Goal: Task Accomplishment & Management: Use online tool/utility

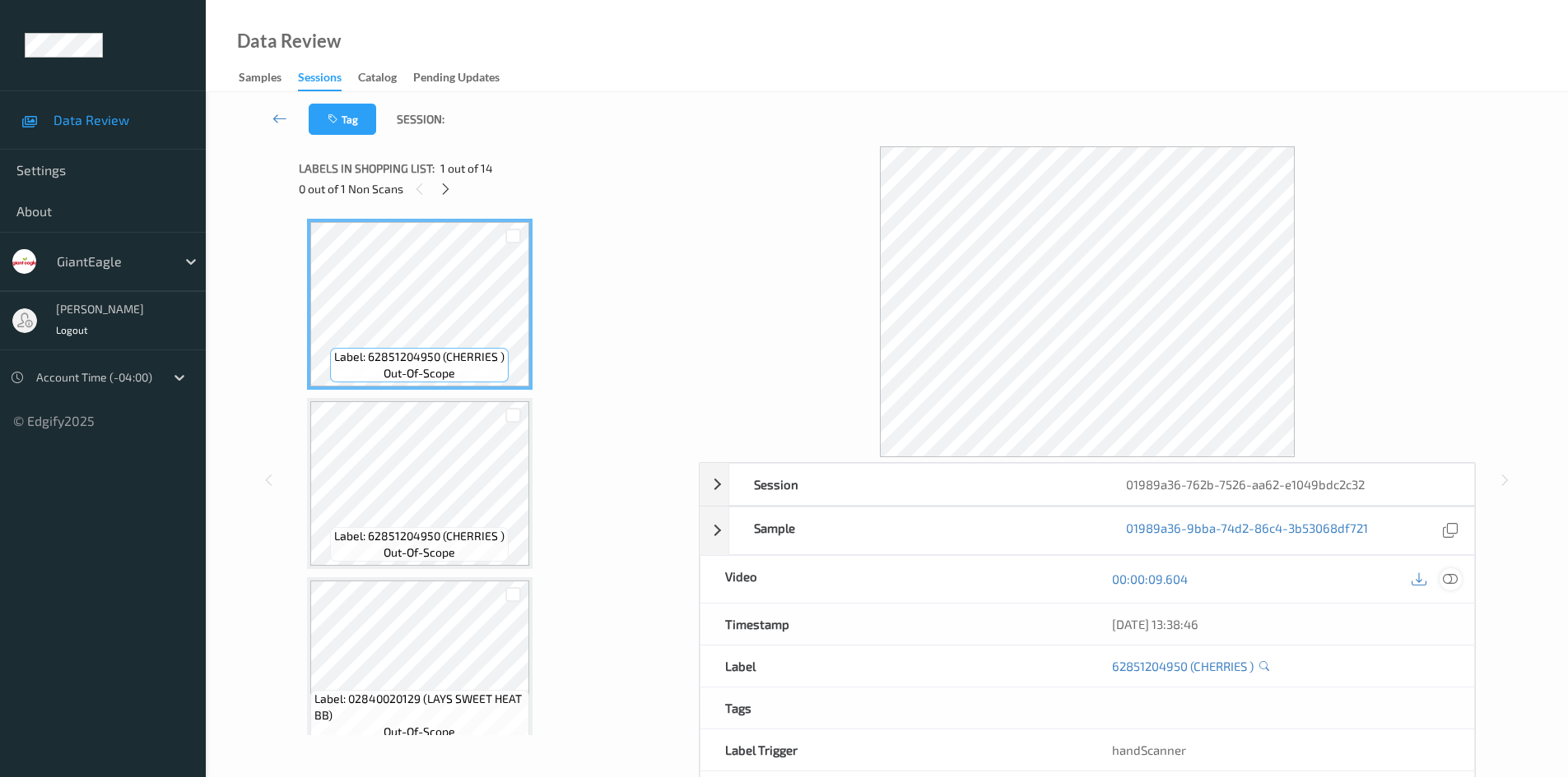
click at [1447, 577] on icon at bounding box center [1450, 579] width 15 height 15
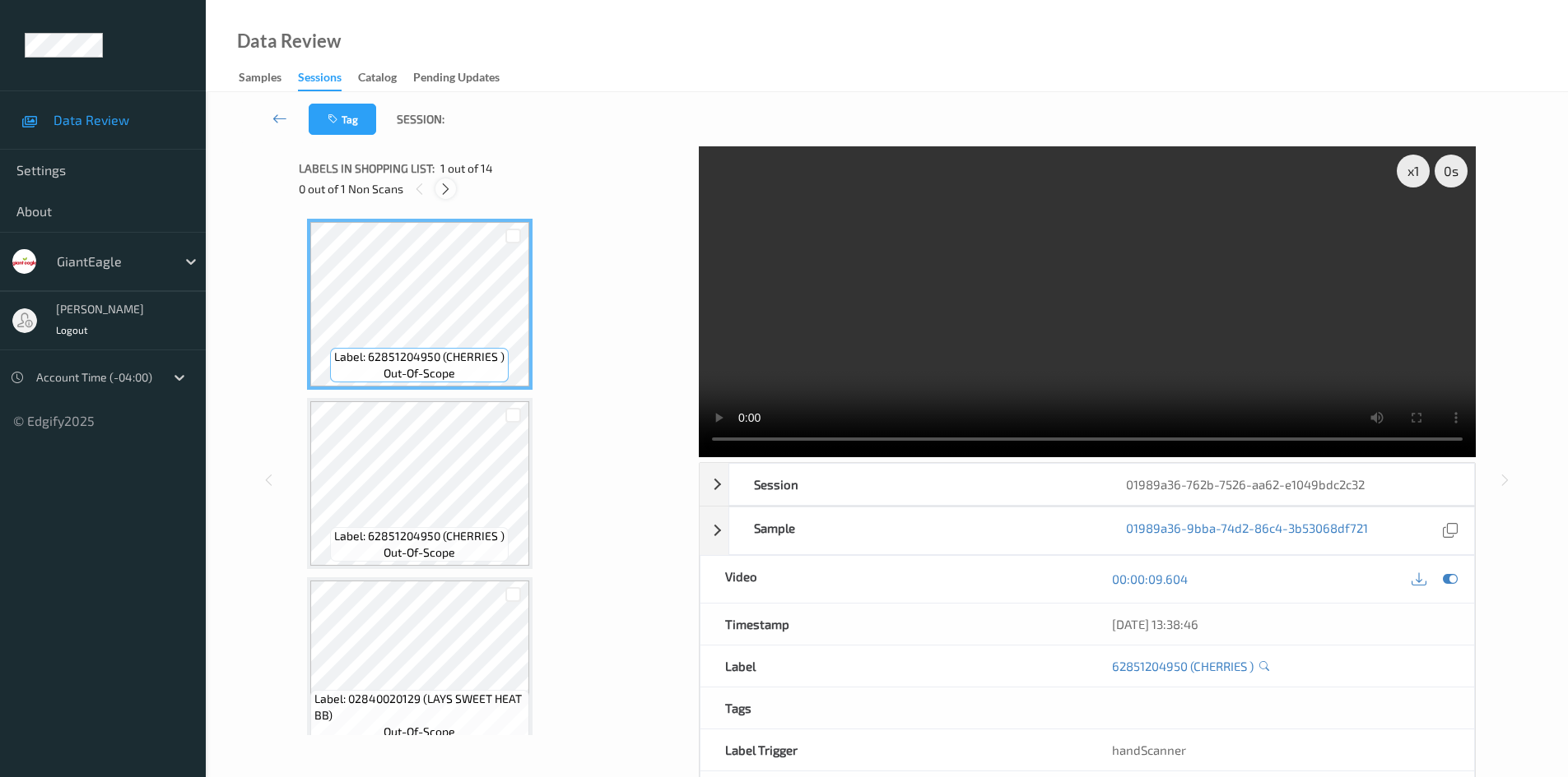
click at [447, 193] on icon at bounding box center [446, 189] width 14 height 15
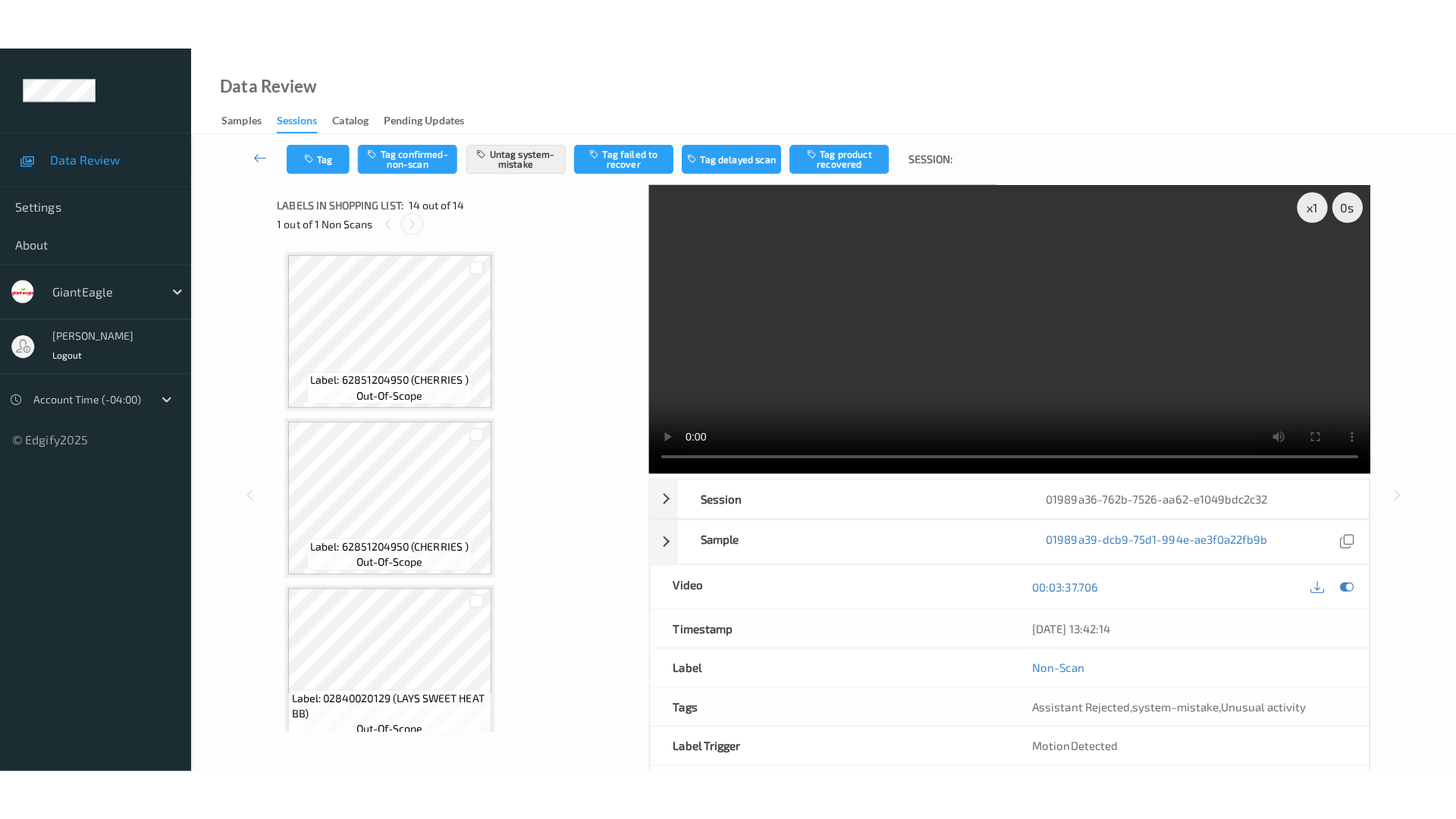
scroll to position [1837, 0]
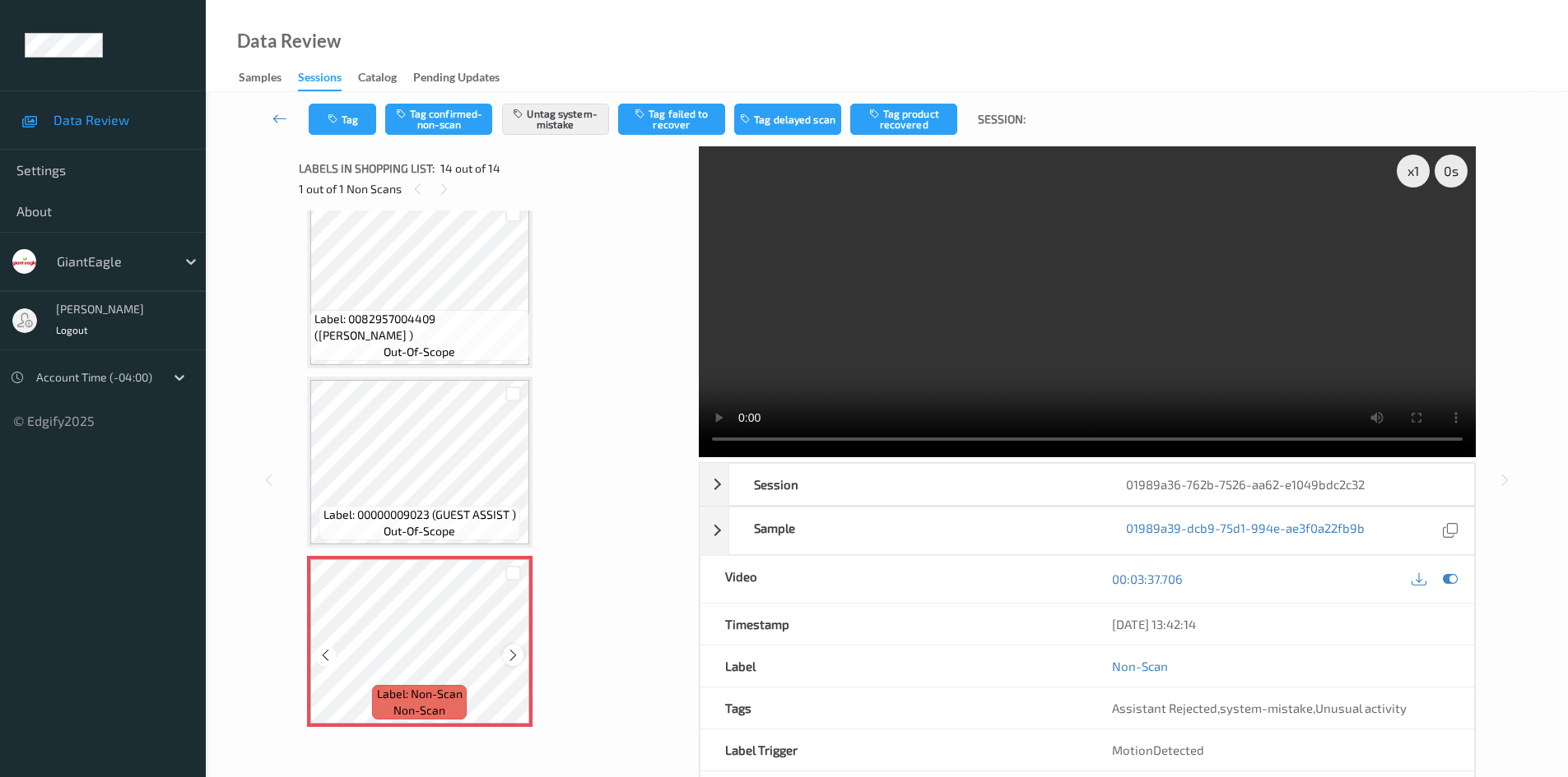
click at [519, 657] on icon at bounding box center [512, 656] width 14 height 15
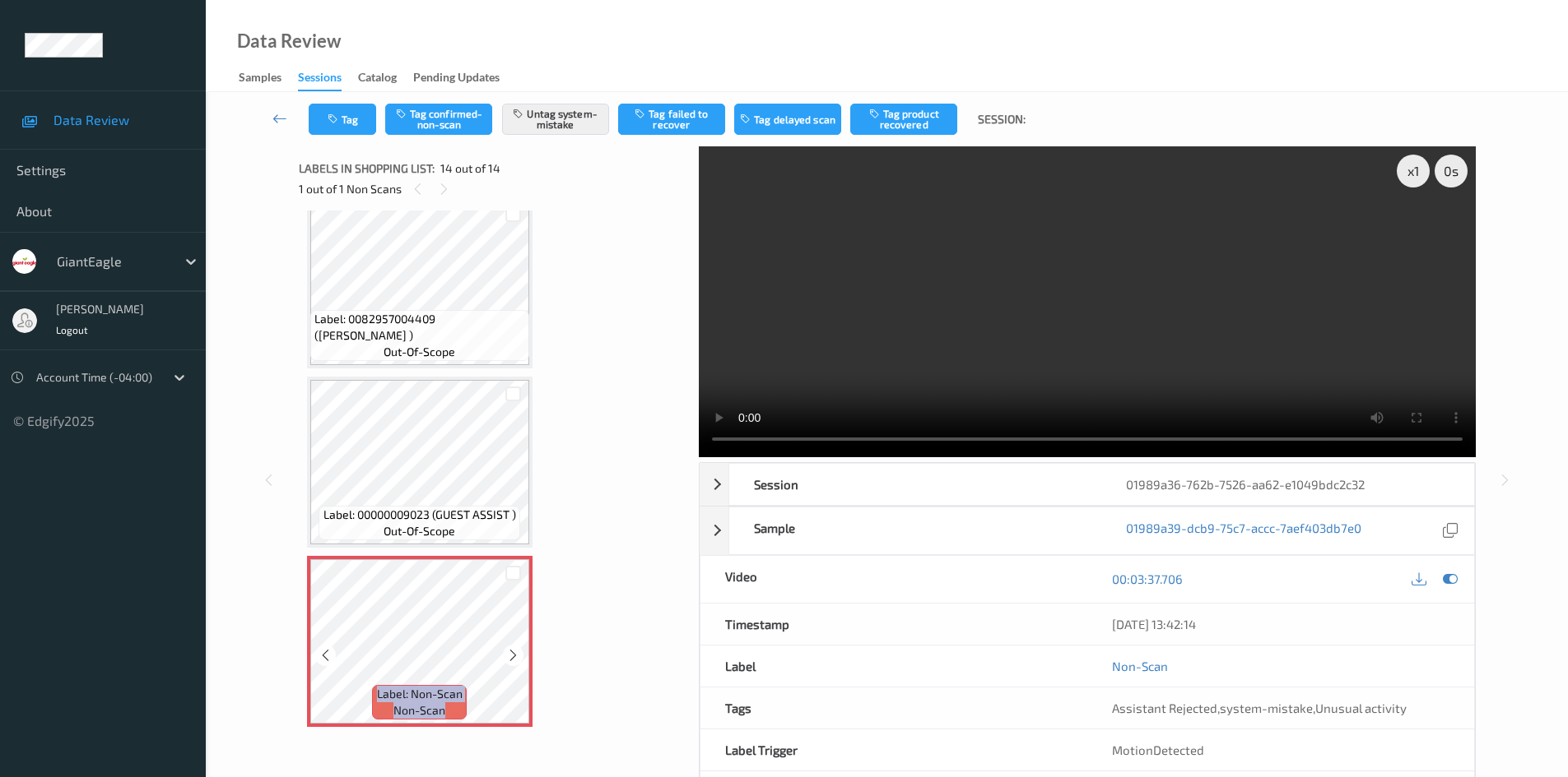
click at [519, 657] on icon at bounding box center [512, 656] width 14 height 15
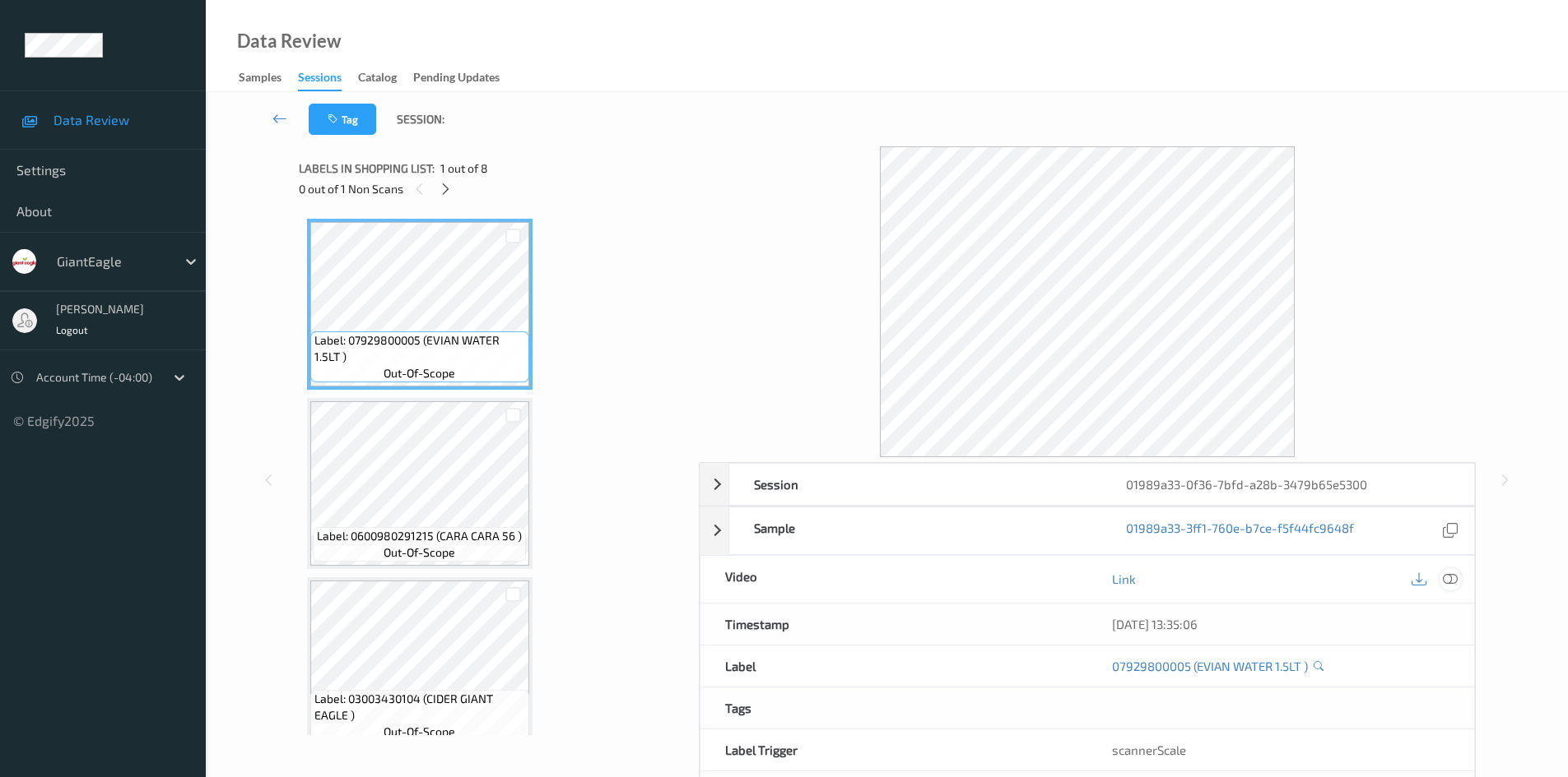
click at [1459, 578] on div at bounding box center [1450, 580] width 23 height 23
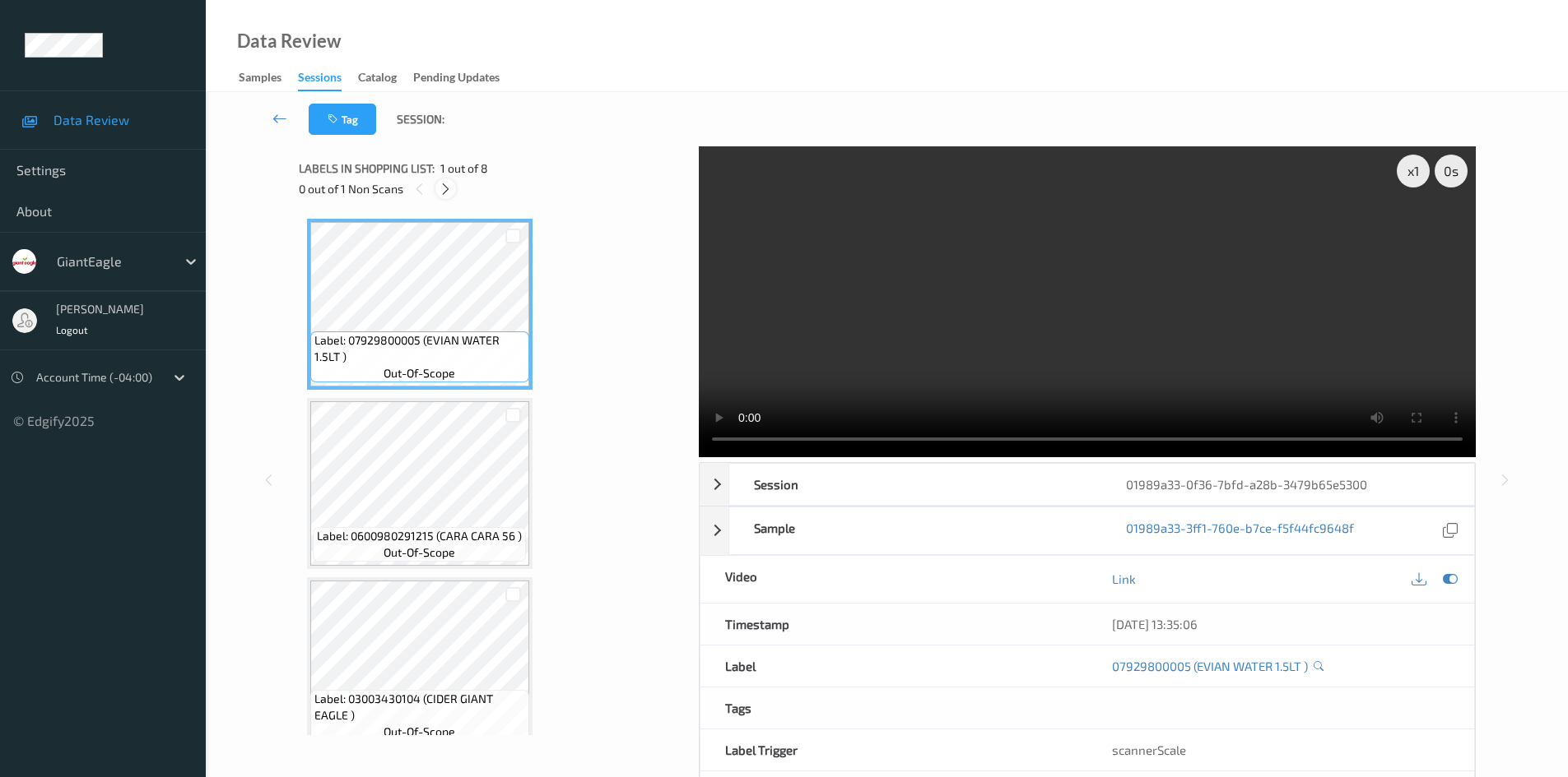
click at [447, 194] on icon at bounding box center [446, 189] width 14 height 15
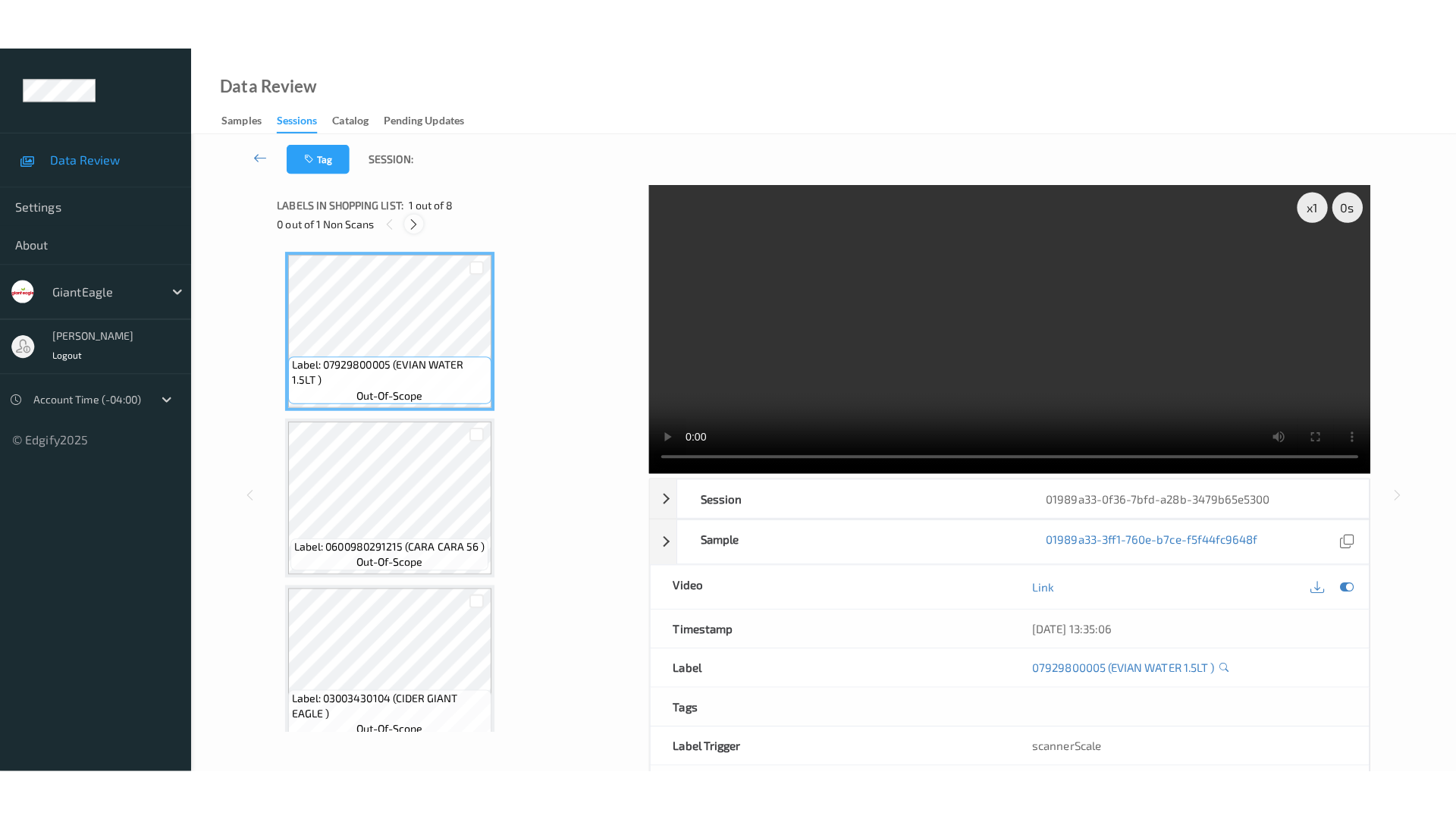
scroll to position [846, 0]
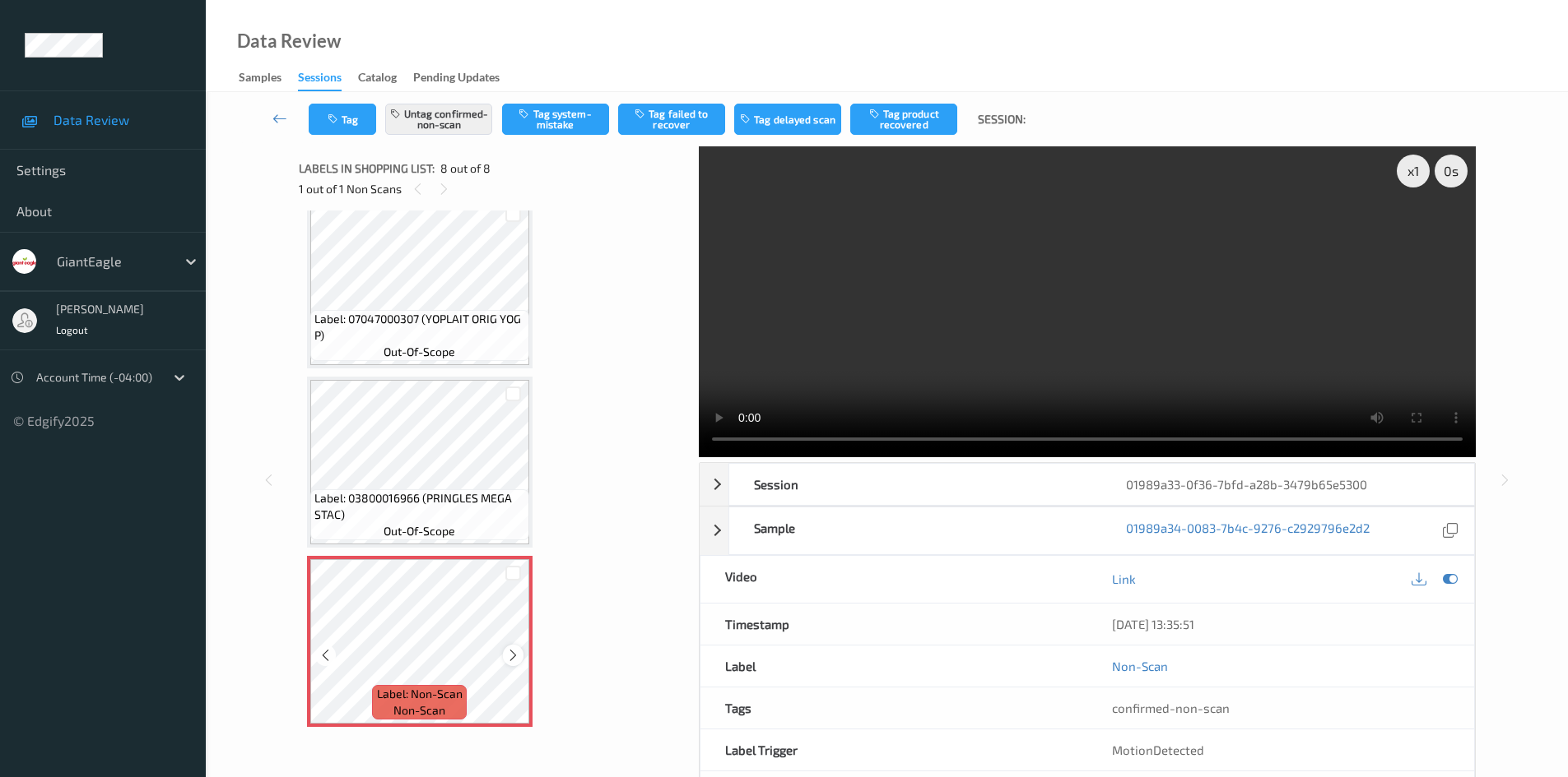
click at [508, 649] on icon at bounding box center [512, 656] width 14 height 15
click at [508, 650] on icon at bounding box center [512, 656] width 14 height 15
click at [446, 125] on button "Untag confirmed-non-scan" at bounding box center [439, 118] width 107 height 31
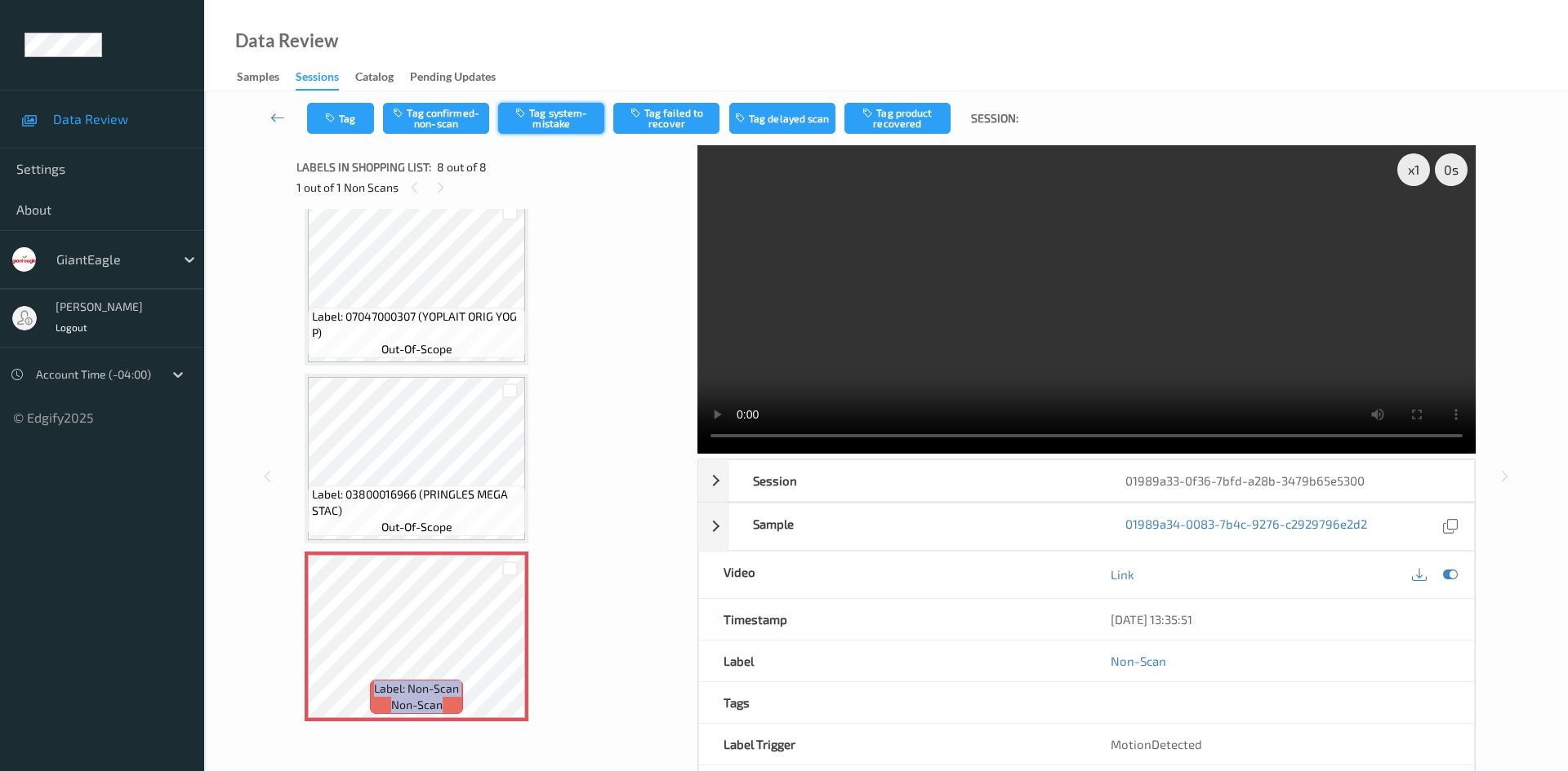
click at [590, 127] on button "Tag system-mistake" at bounding box center [551, 117] width 106 height 31
click at [355, 131] on button "Tag" at bounding box center [340, 117] width 67 height 31
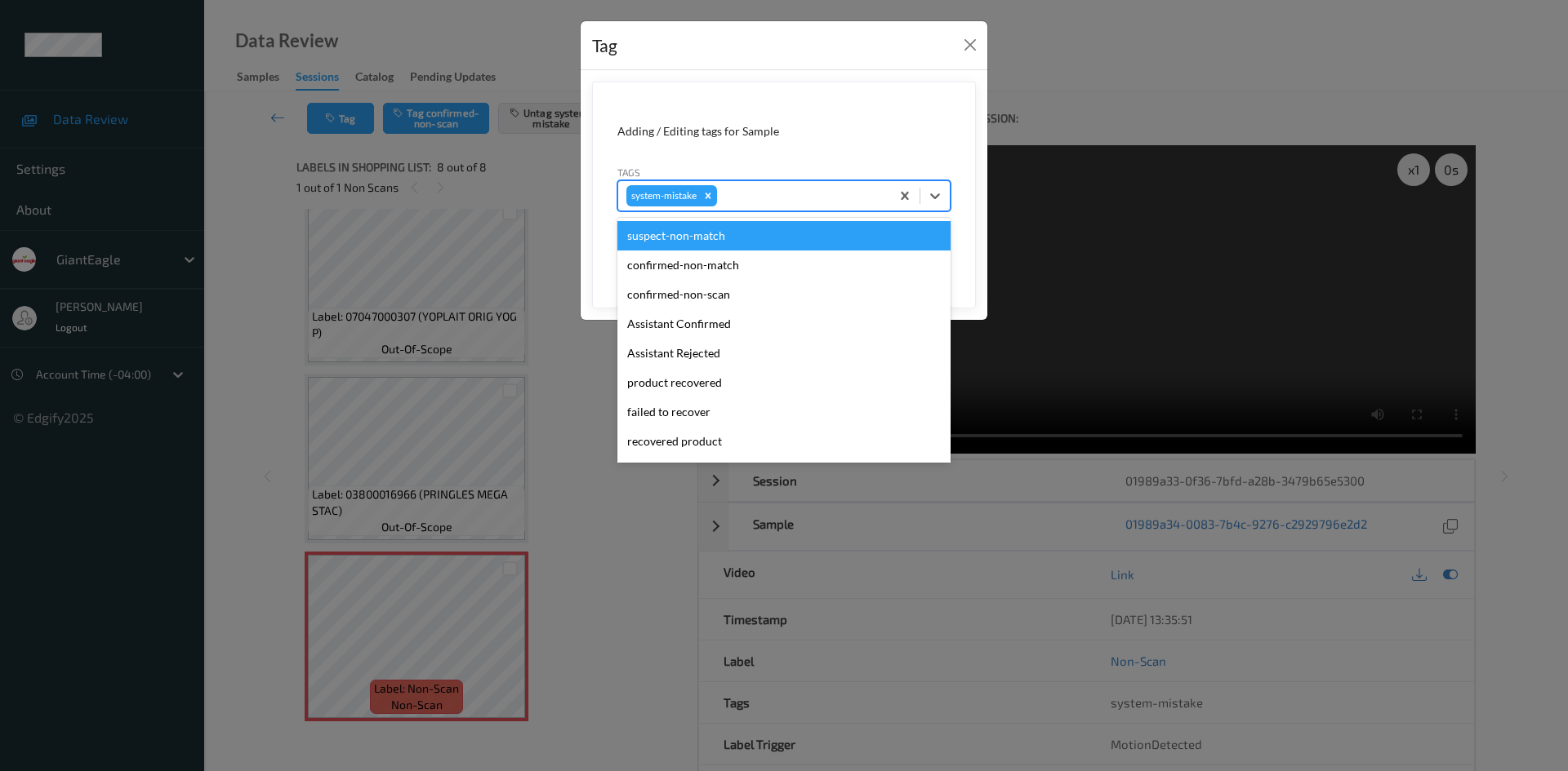
click at [783, 202] on div at bounding box center [800, 196] width 161 height 20
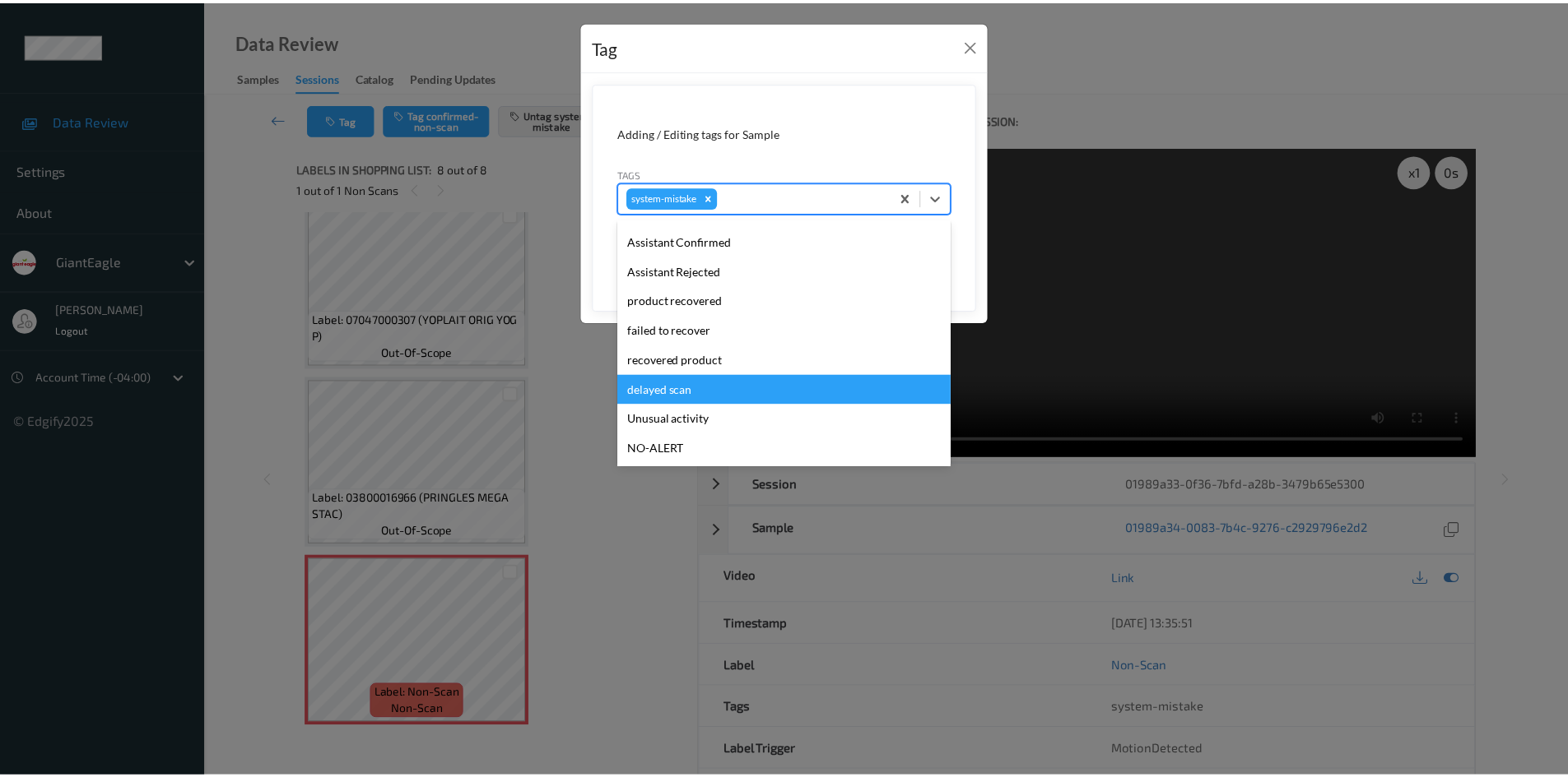
scroll to position [175, 0]
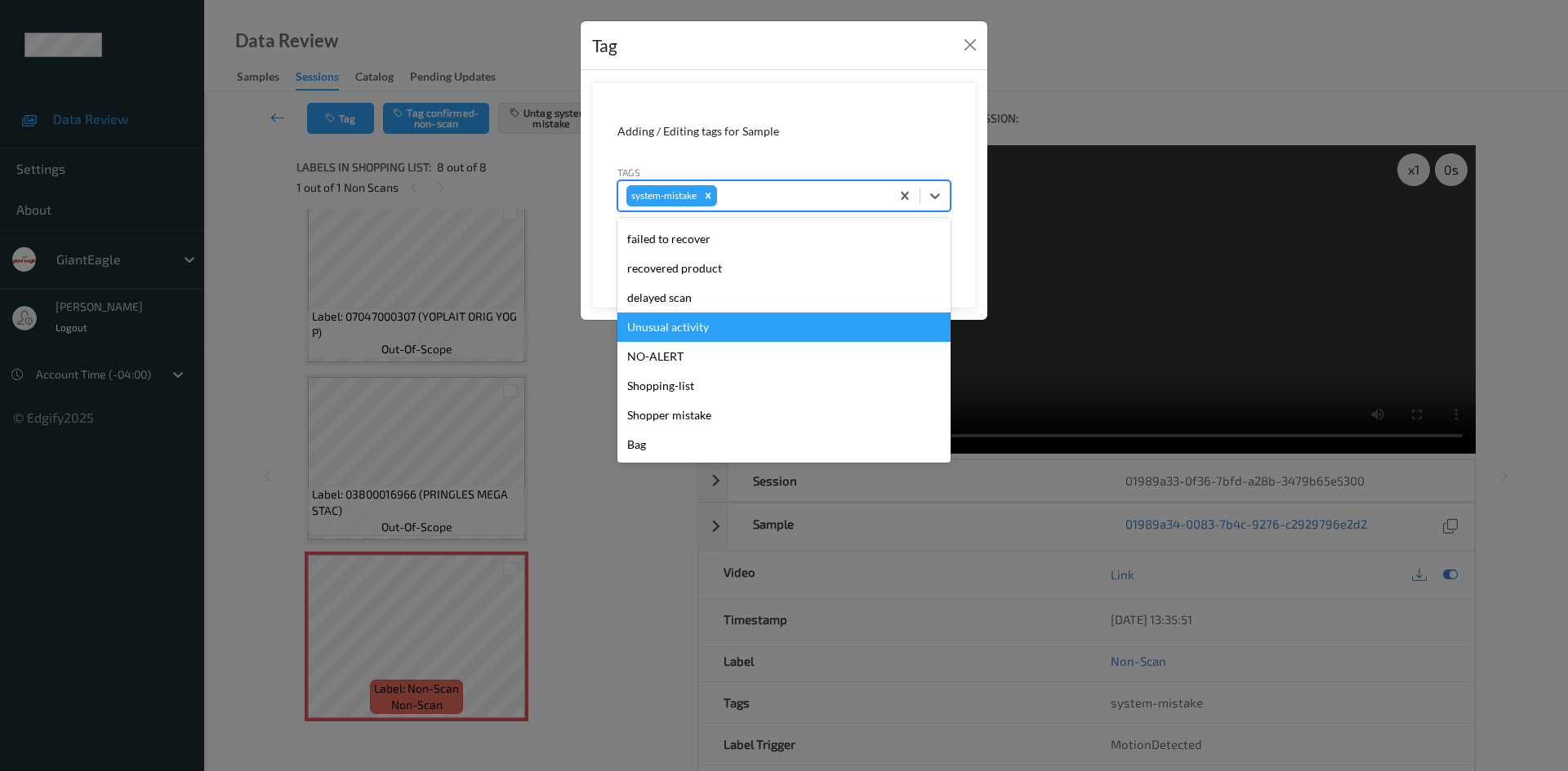
click at [728, 341] on div "Unusual activity" at bounding box center [784, 327] width 333 height 30
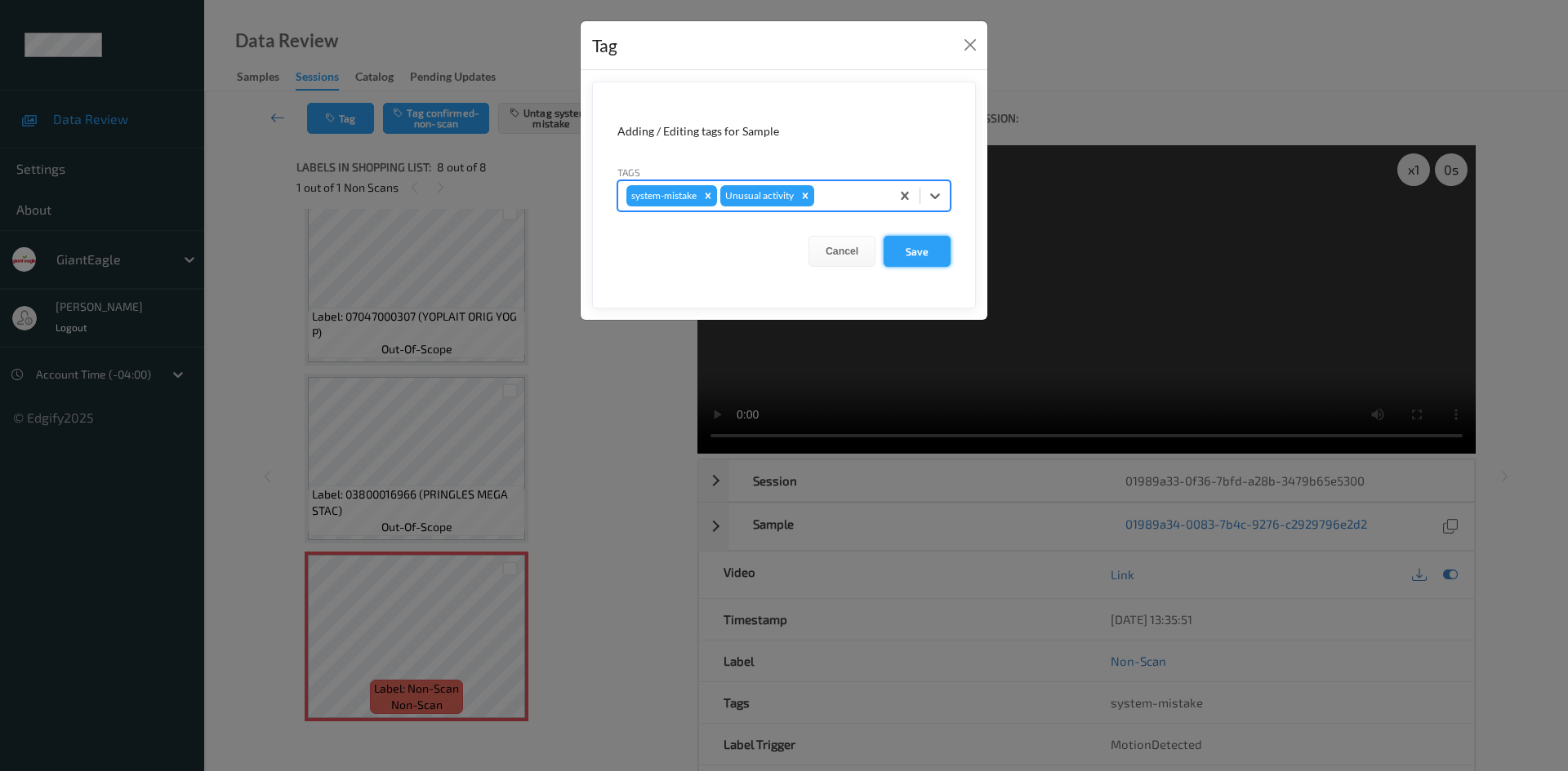
click at [928, 256] on button "Save" at bounding box center [917, 251] width 67 height 31
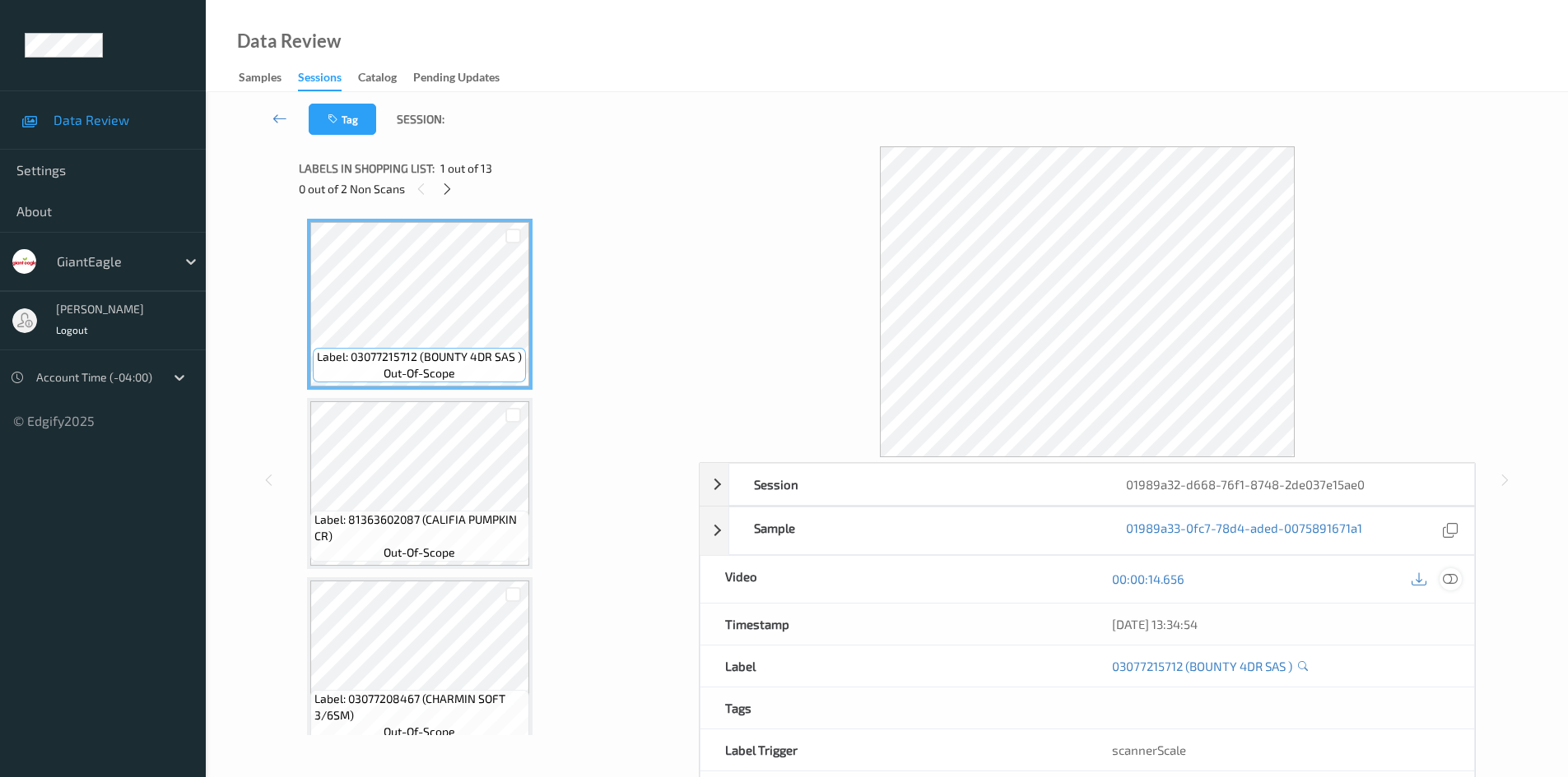
click at [1448, 588] on div at bounding box center [1450, 580] width 23 height 23
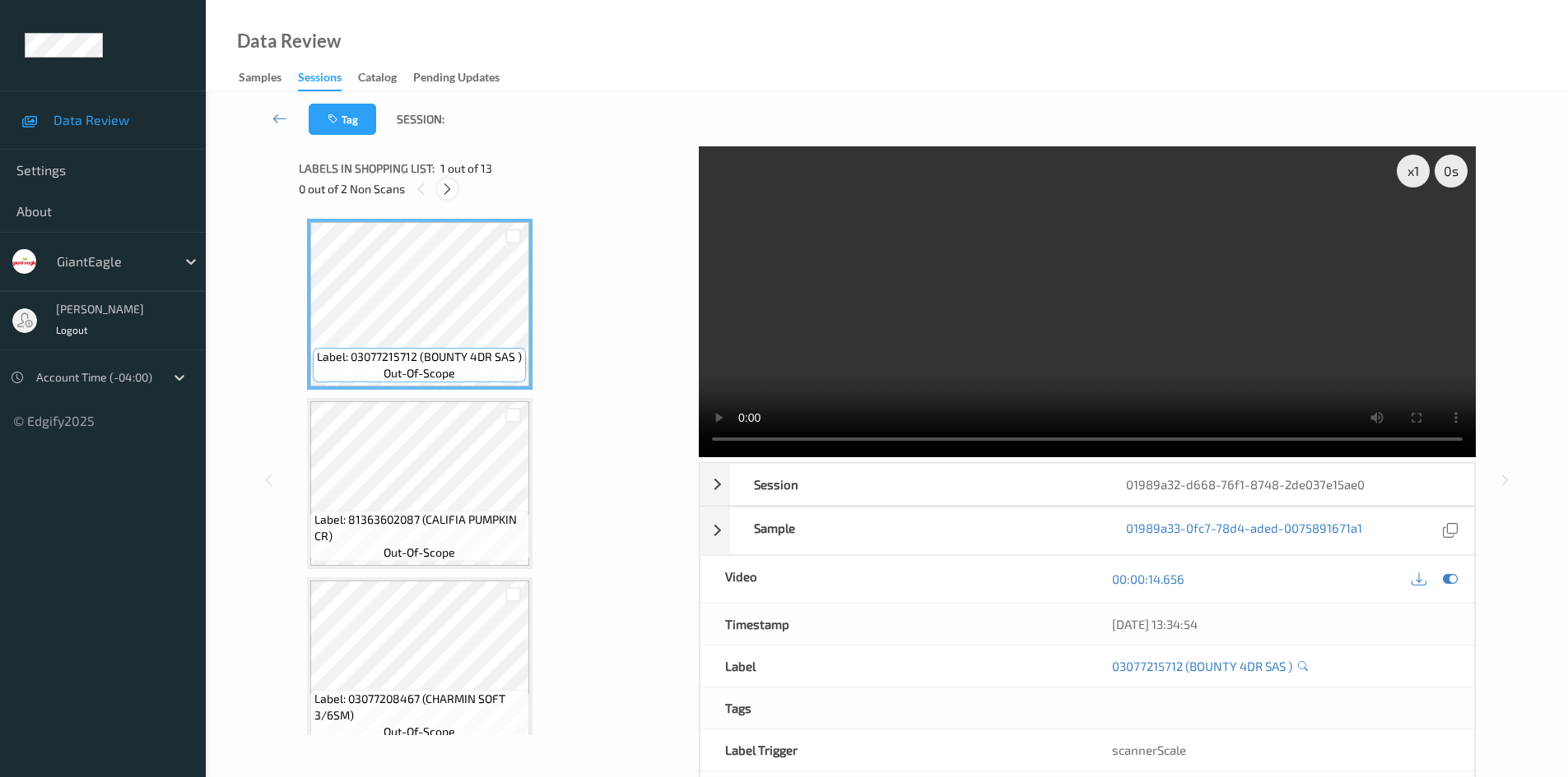
click at [451, 194] on icon at bounding box center [447, 189] width 14 height 15
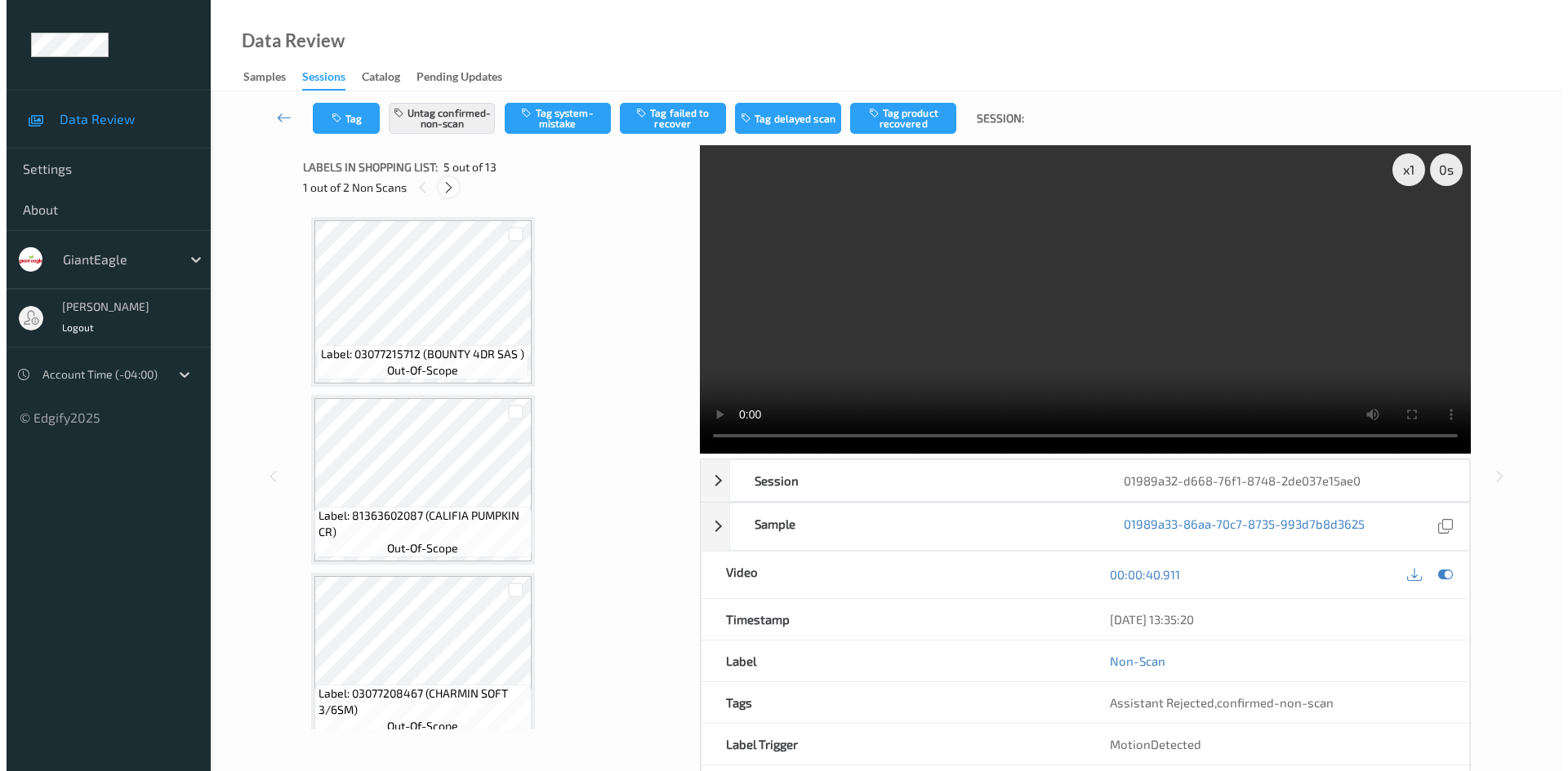
scroll to position [542, 0]
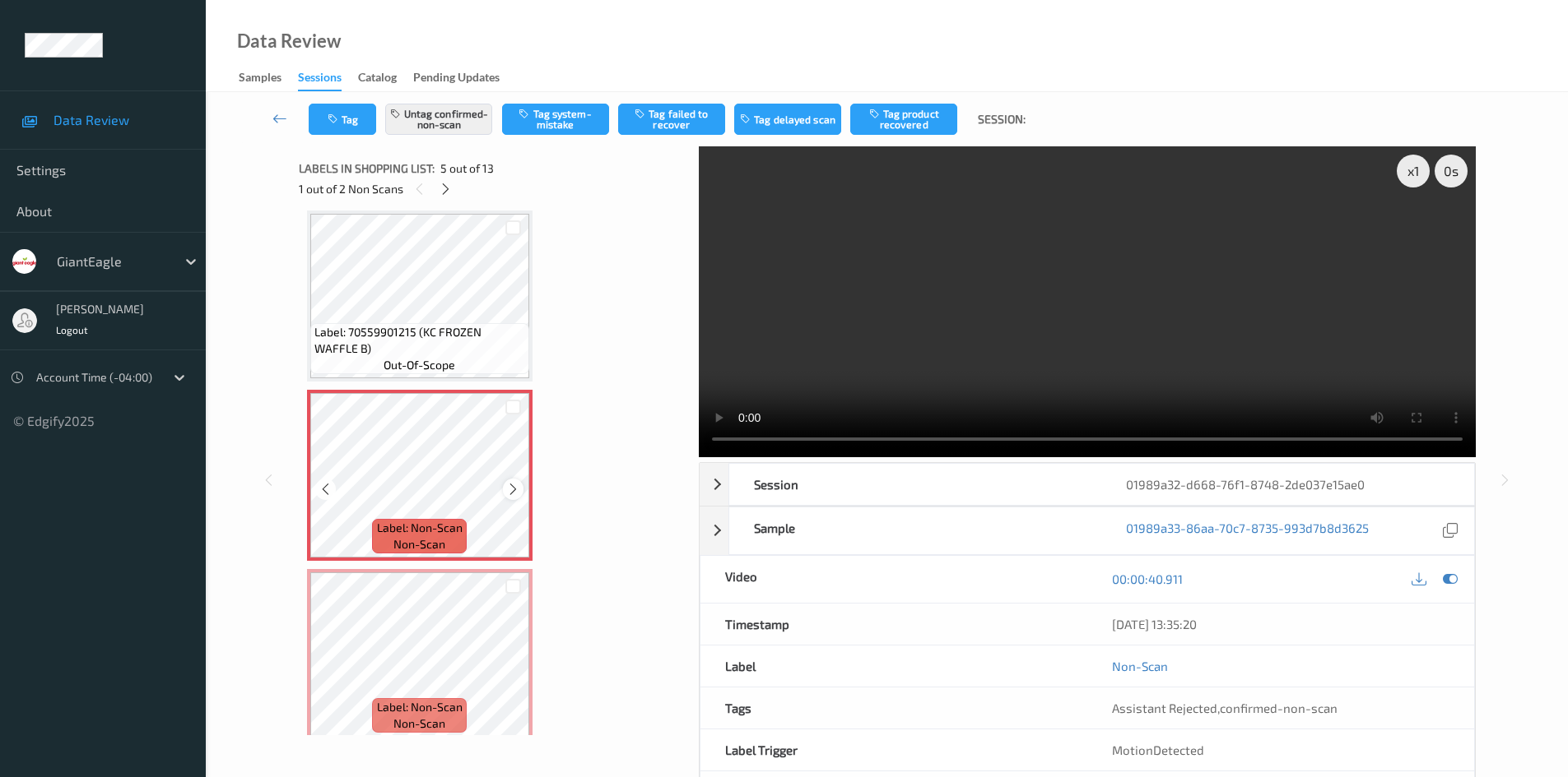
click at [516, 487] on icon at bounding box center [512, 490] width 14 height 15
click at [516, 488] on icon at bounding box center [512, 490] width 14 height 15
click at [515, 488] on icon at bounding box center [512, 490] width 14 height 15
click at [512, 490] on icon at bounding box center [512, 490] width 14 height 15
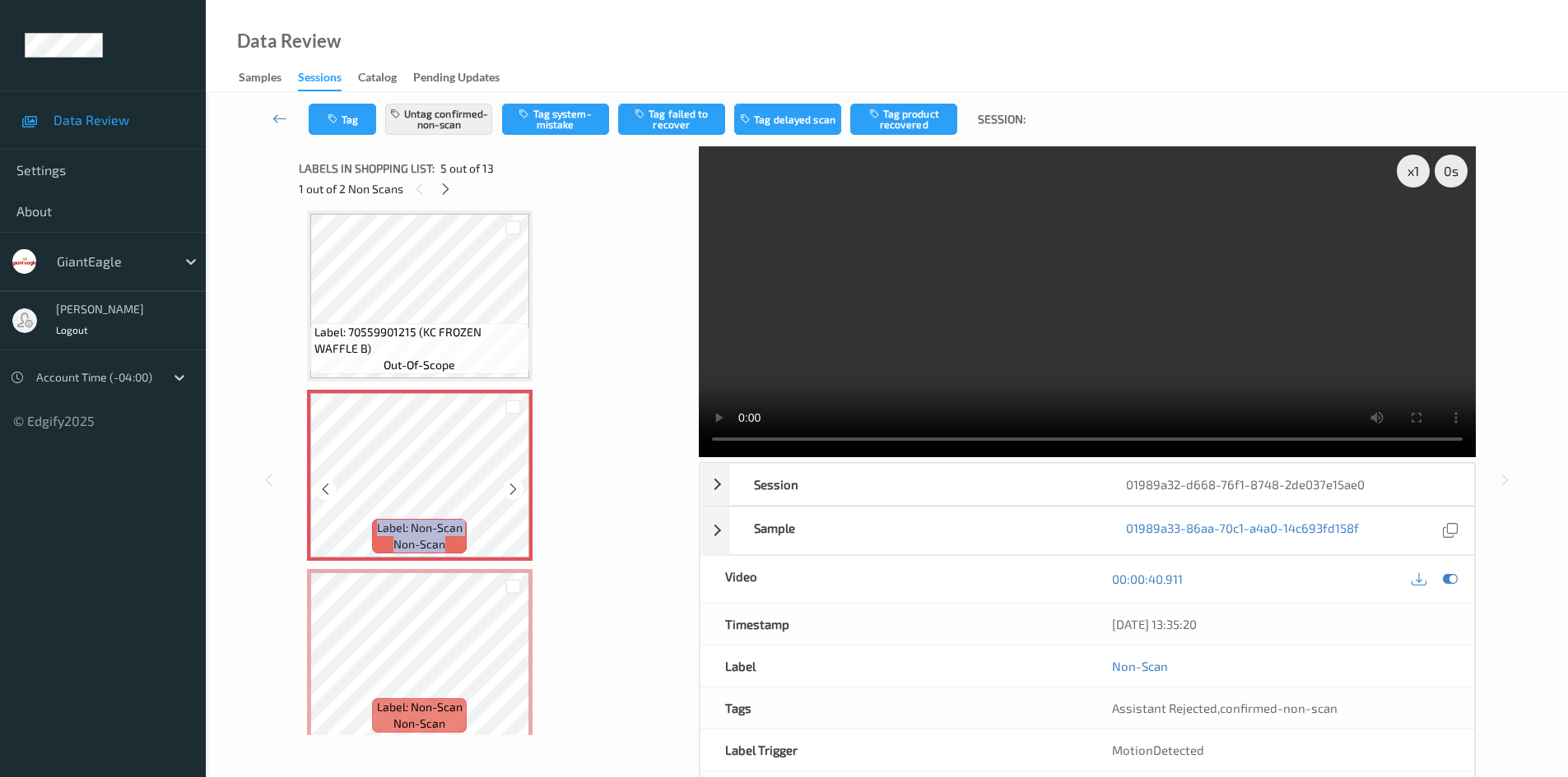
click at [512, 490] on icon at bounding box center [512, 490] width 14 height 15
click at [512, 495] on icon at bounding box center [512, 490] width 14 height 15
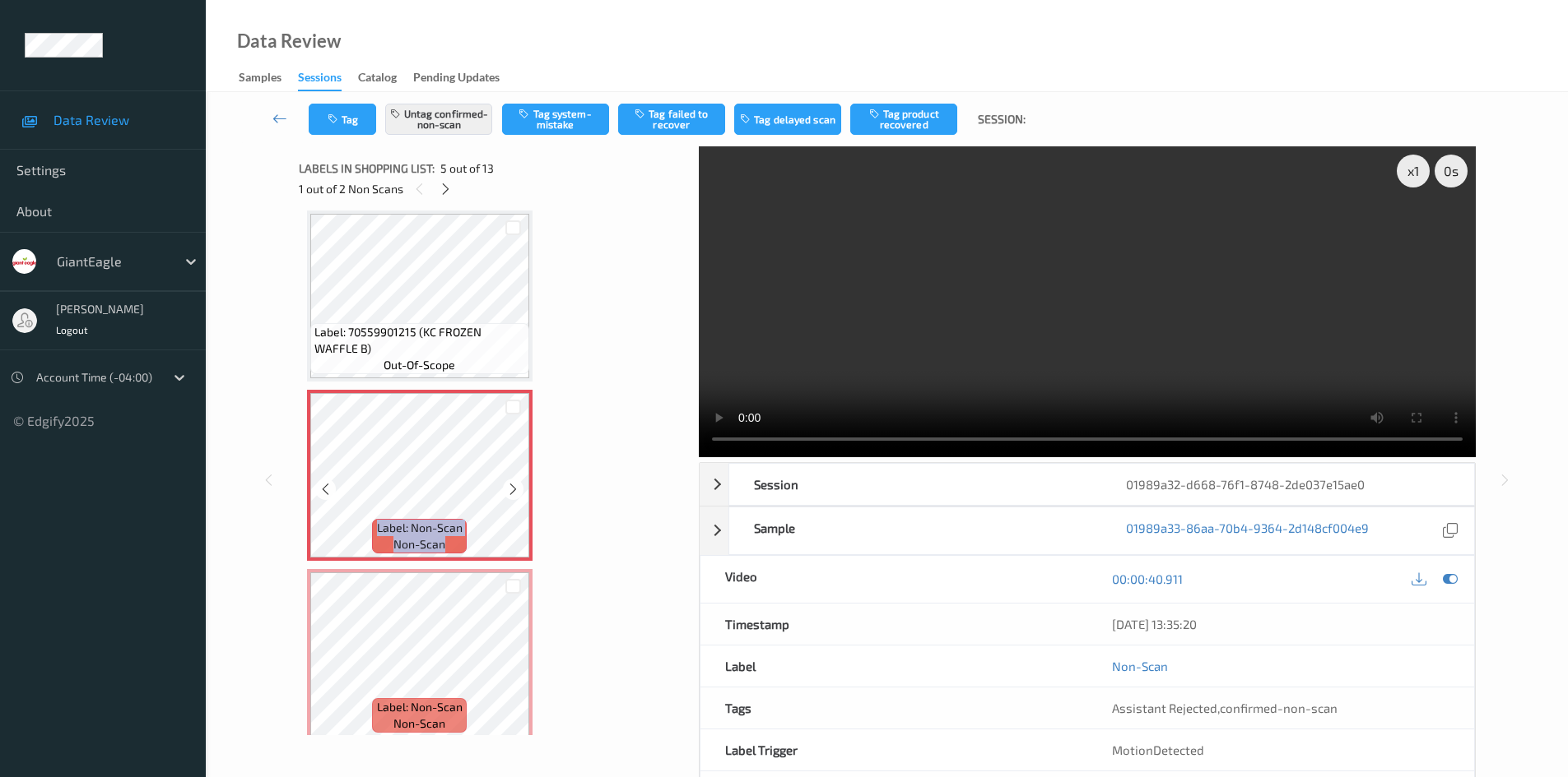
click at [512, 495] on icon at bounding box center [512, 490] width 14 height 15
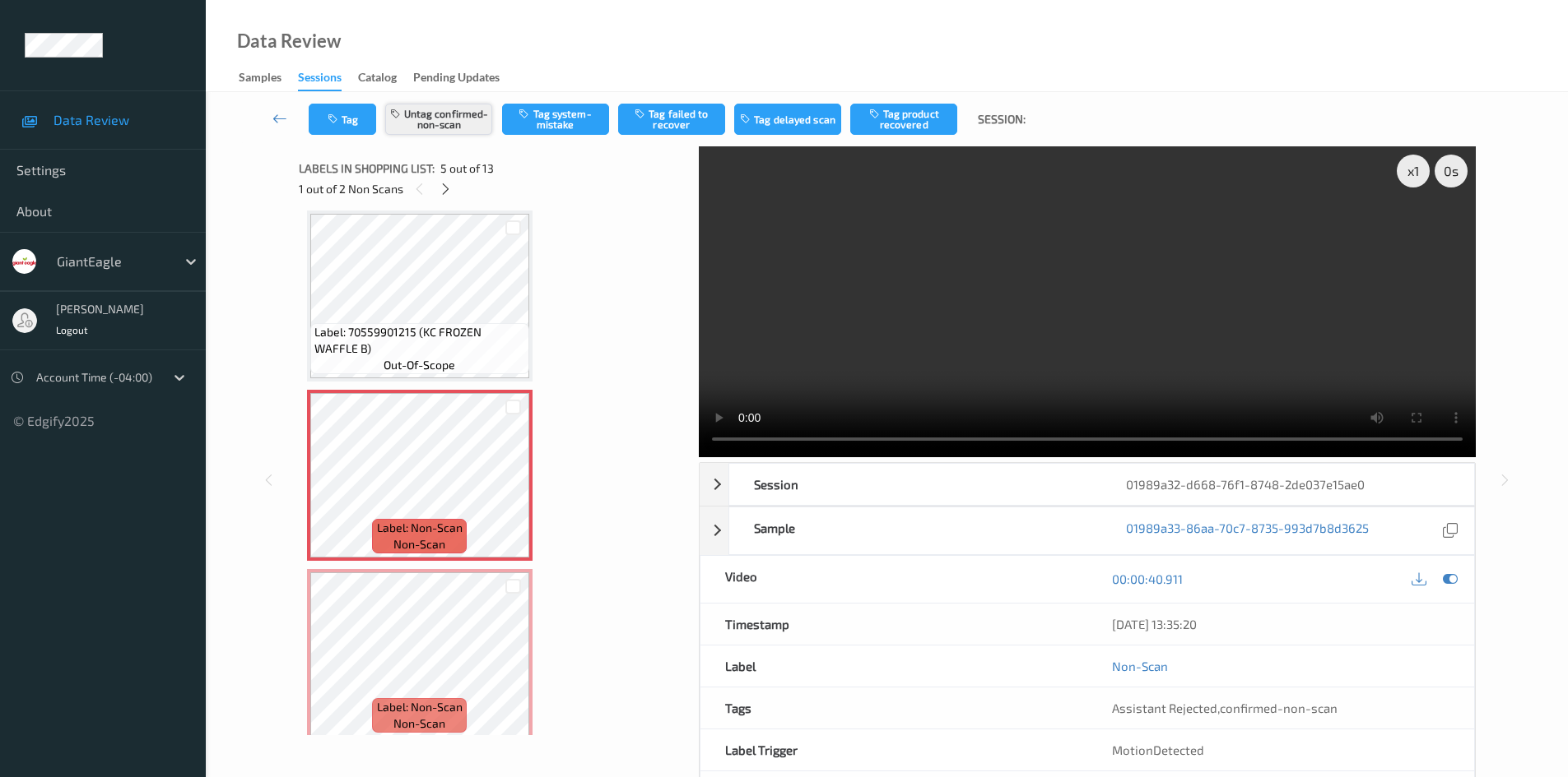
click at [435, 115] on button "Untag confirmed-non-scan" at bounding box center [439, 118] width 107 height 31
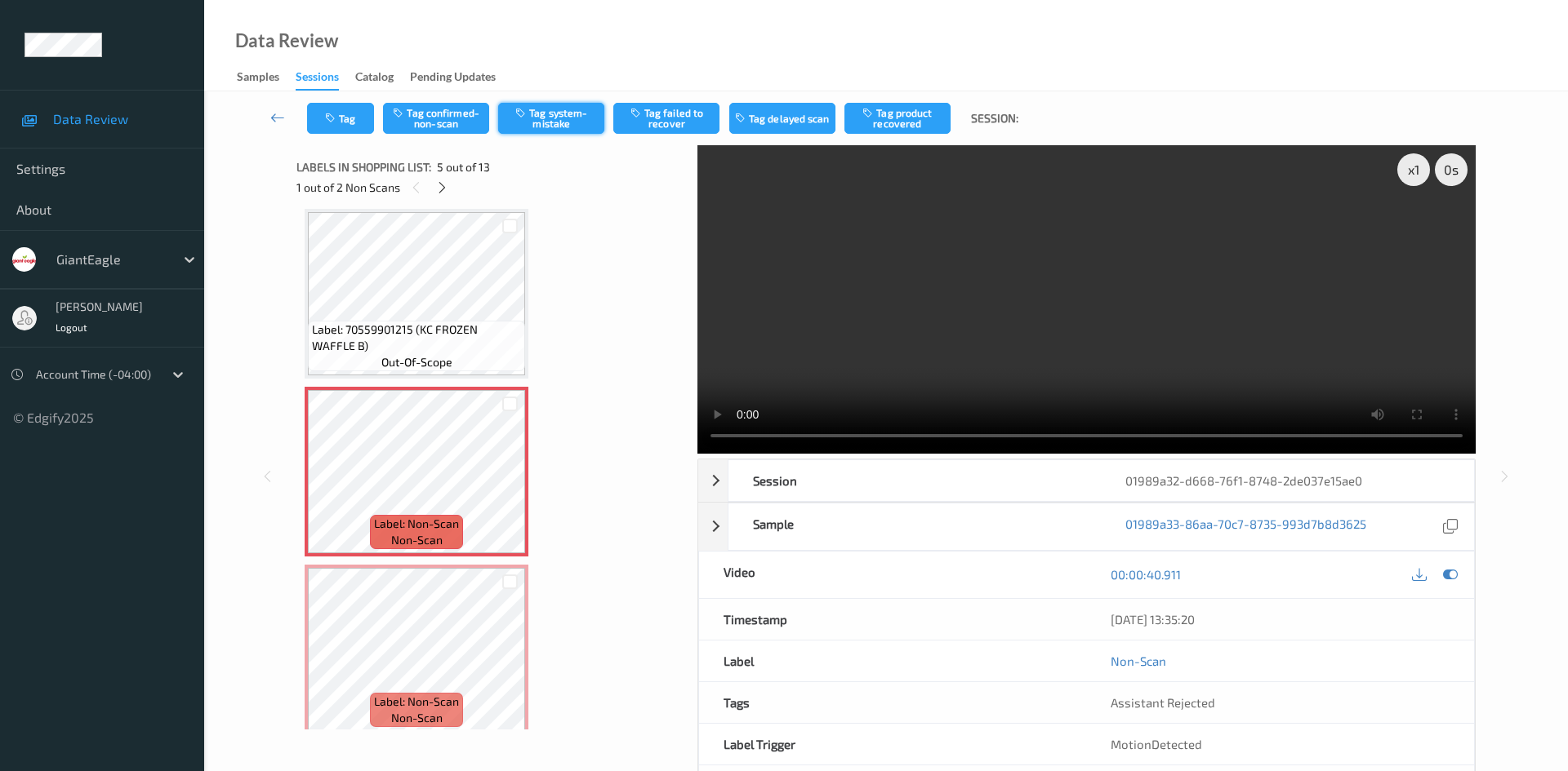
click at [565, 119] on button "Tag system-mistake" at bounding box center [551, 117] width 106 height 31
click at [364, 121] on button "Tag" at bounding box center [340, 117] width 67 height 31
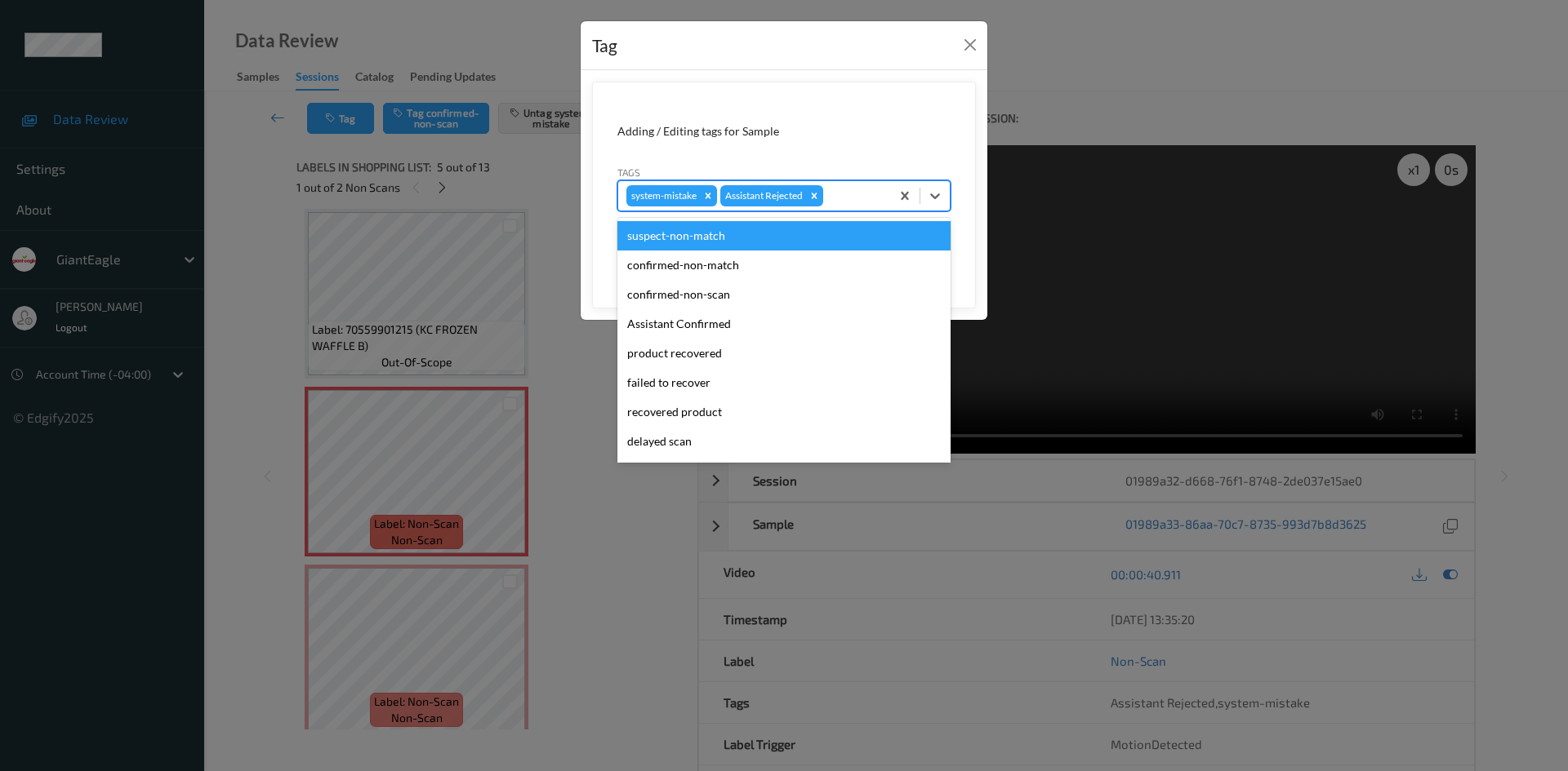
click at [845, 194] on div at bounding box center [854, 196] width 56 height 20
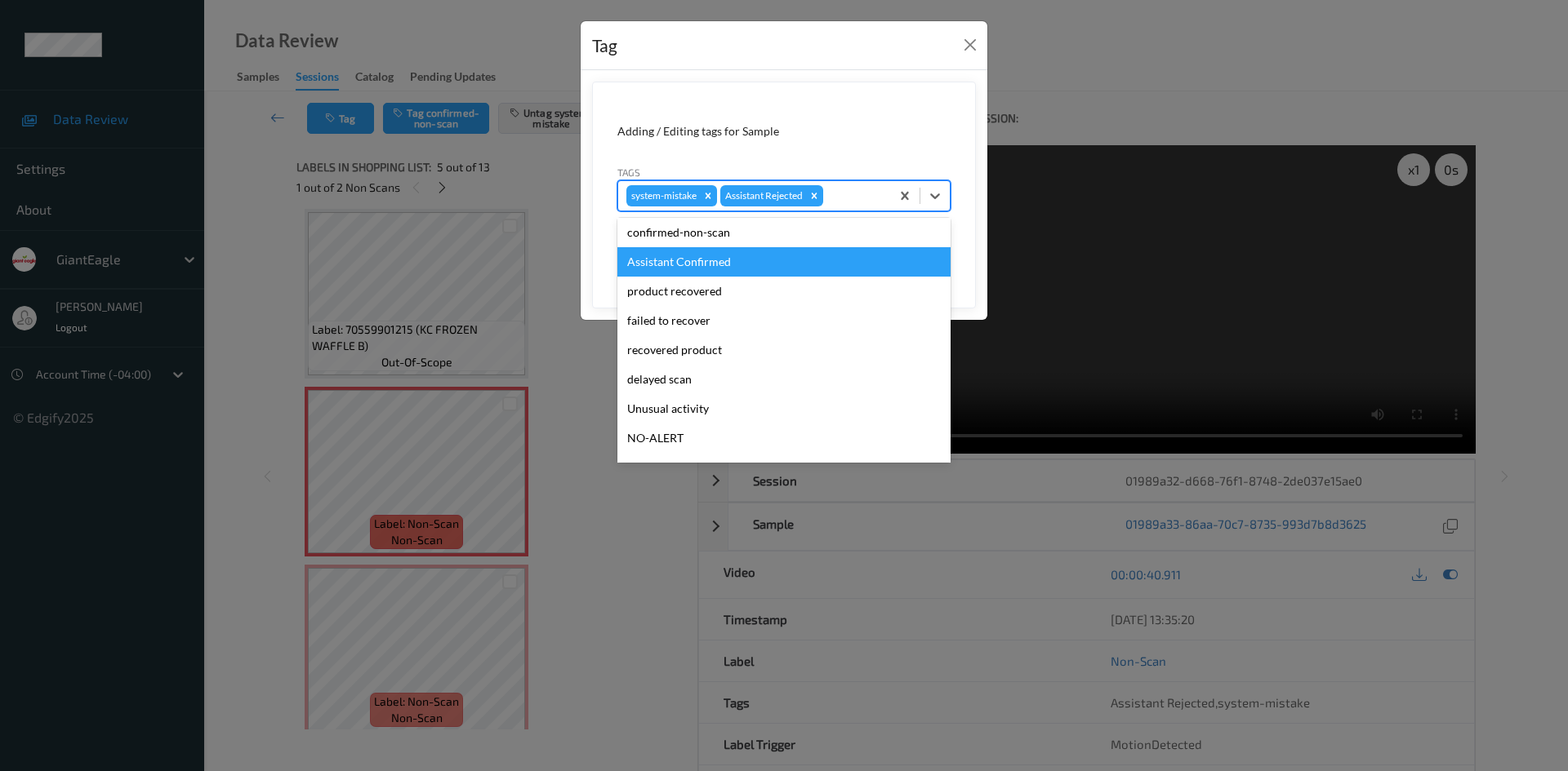
scroll to position [144, 0]
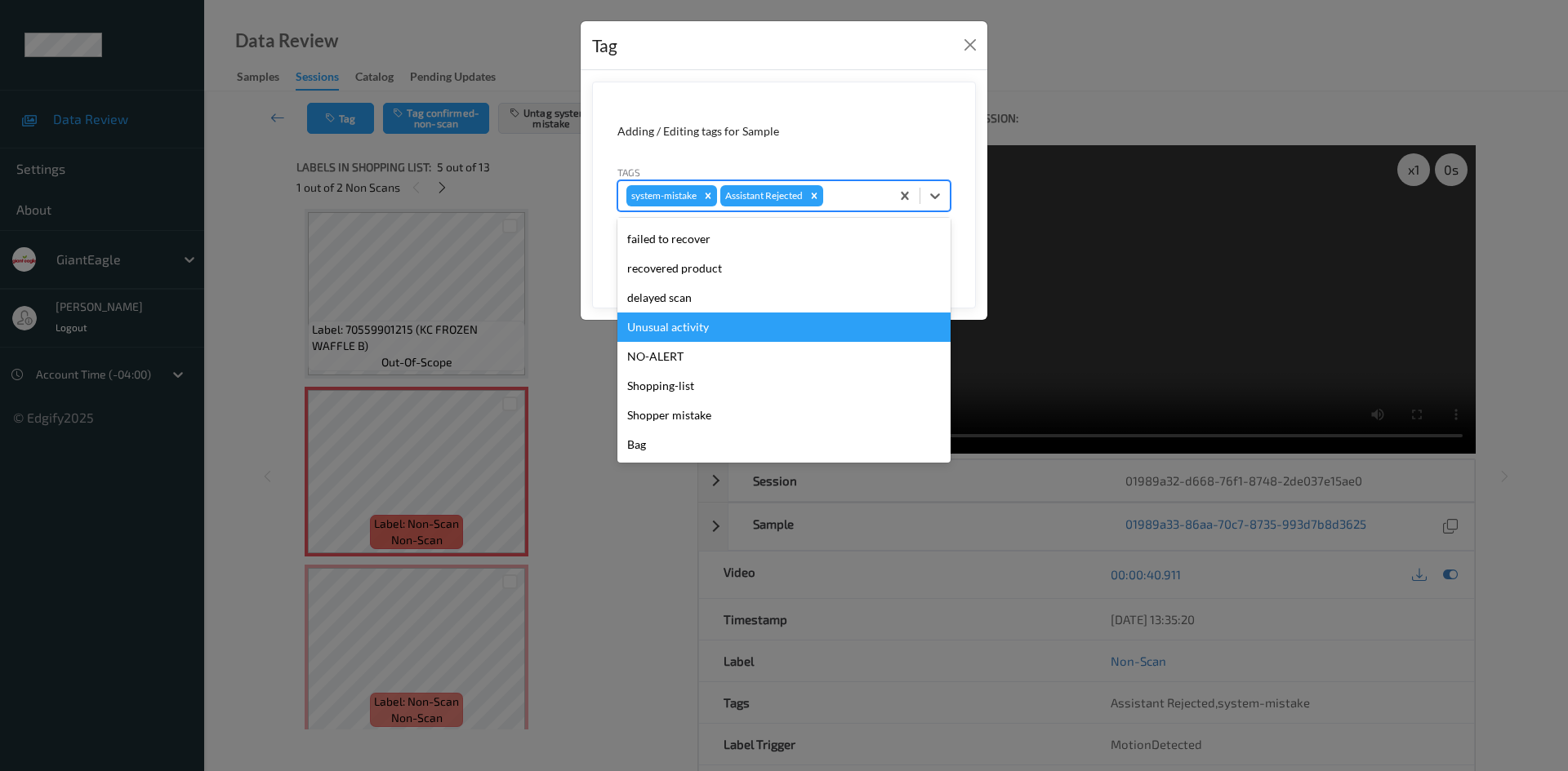
click at [784, 322] on div "Unusual activity" at bounding box center [784, 327] width 333 height 30
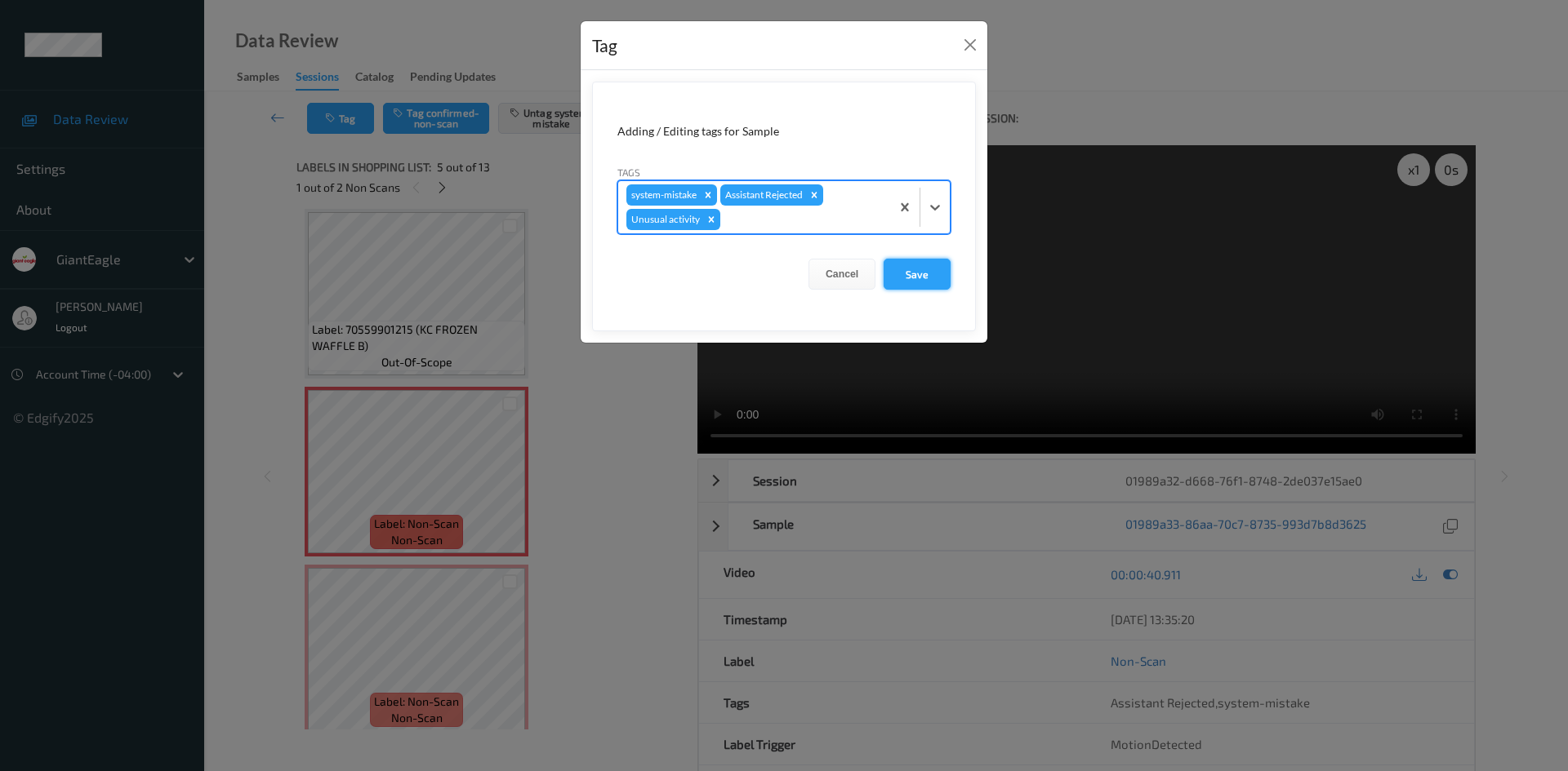
click at [902, 268] on button "Save" at bounding box center [917, 274] width 67 height 31
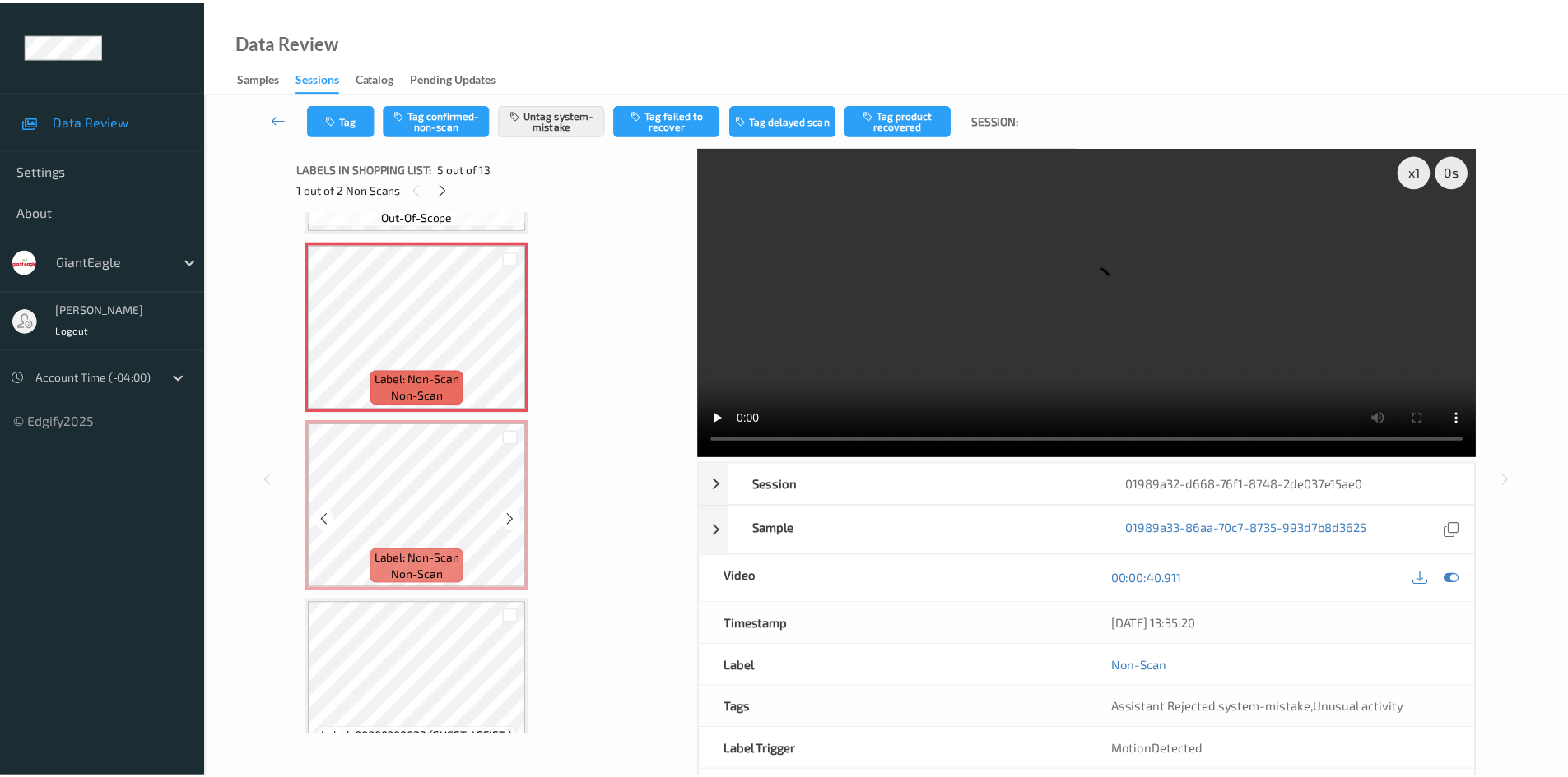
scroll to position [710, 0]
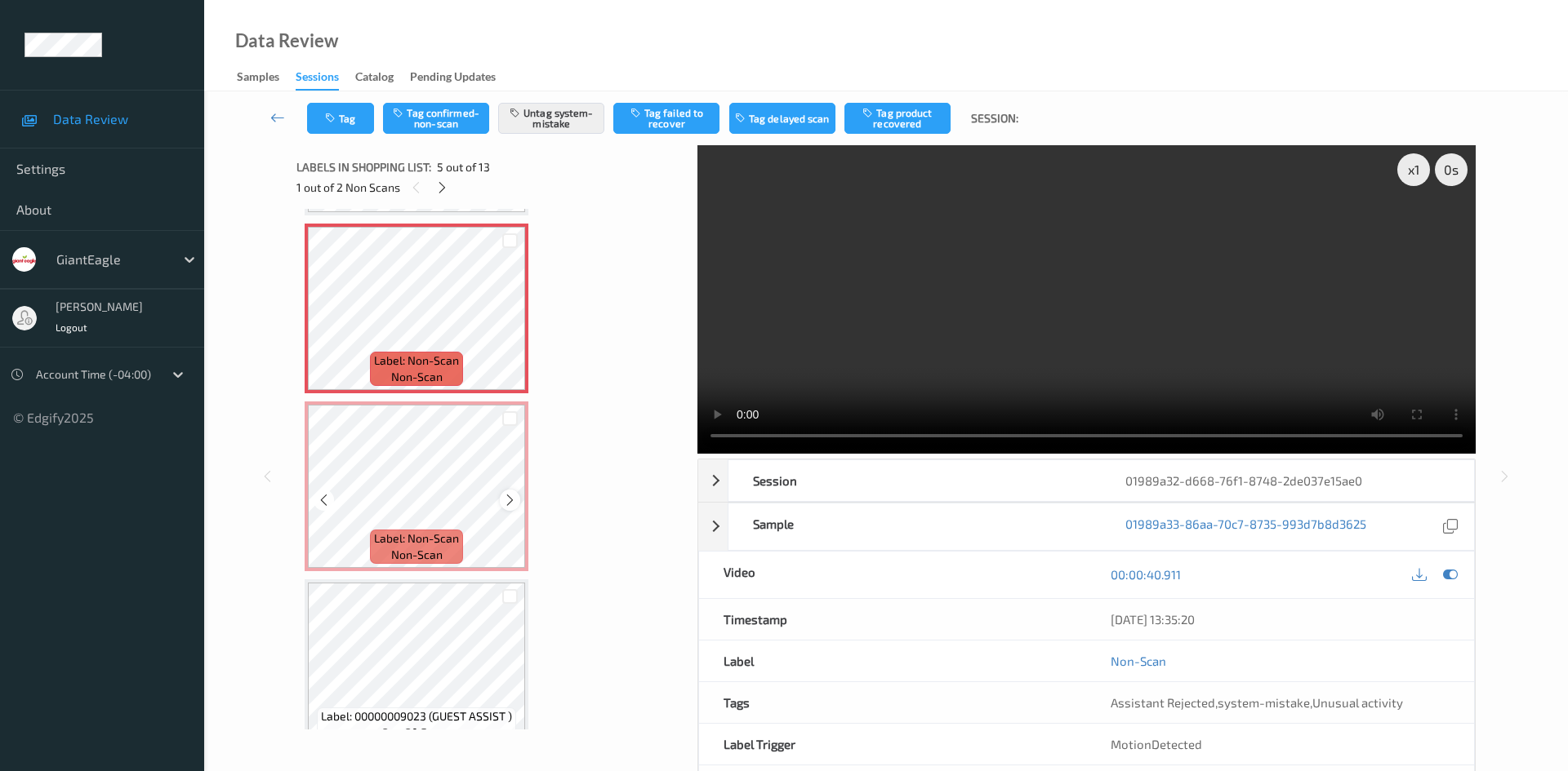
click at [510, 501] on icon at bounding box center [509, 501] width 14 height 15
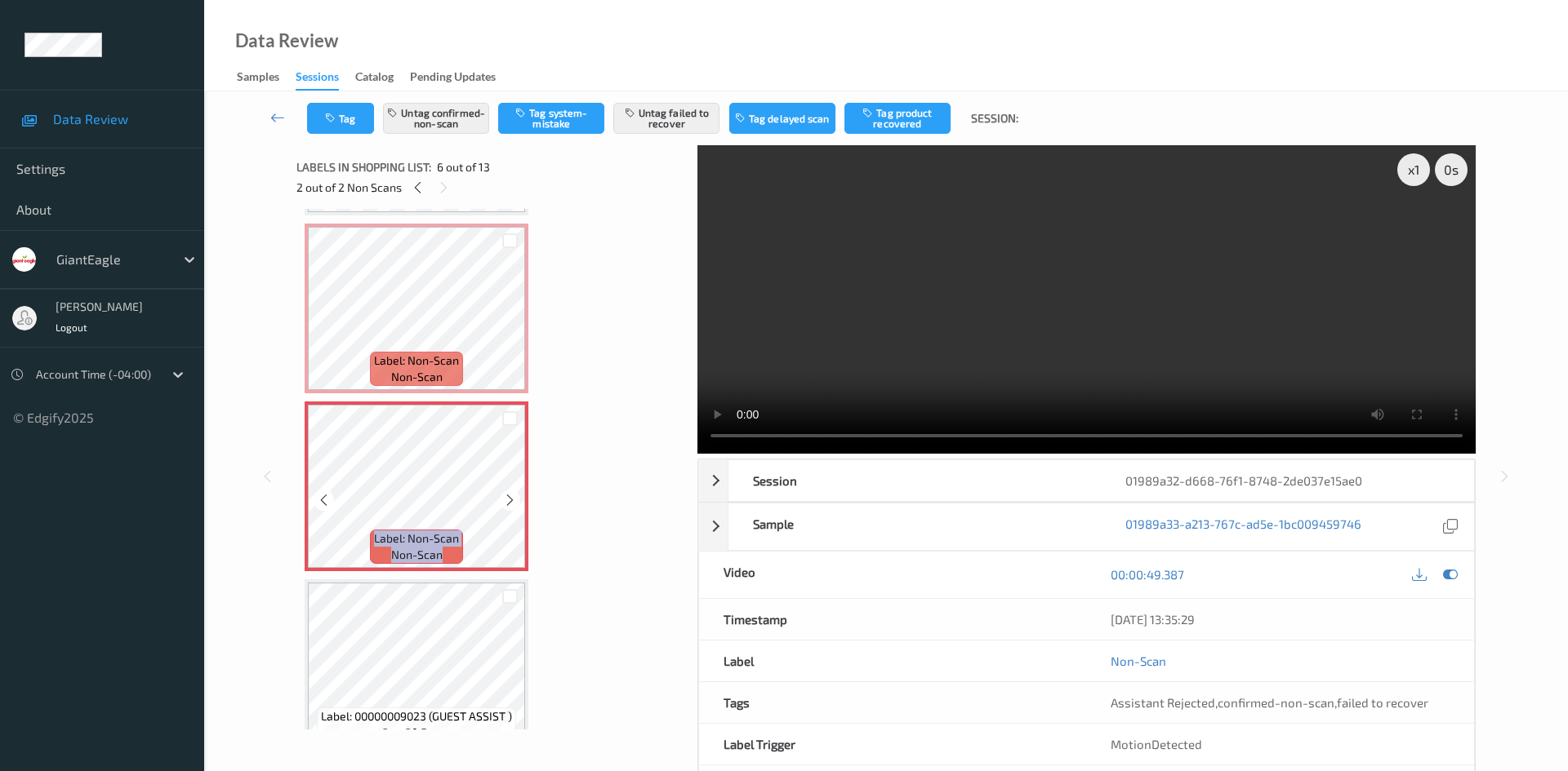
click at [510, 501] on icon at bounding box center [509, 501] width 14 height 15
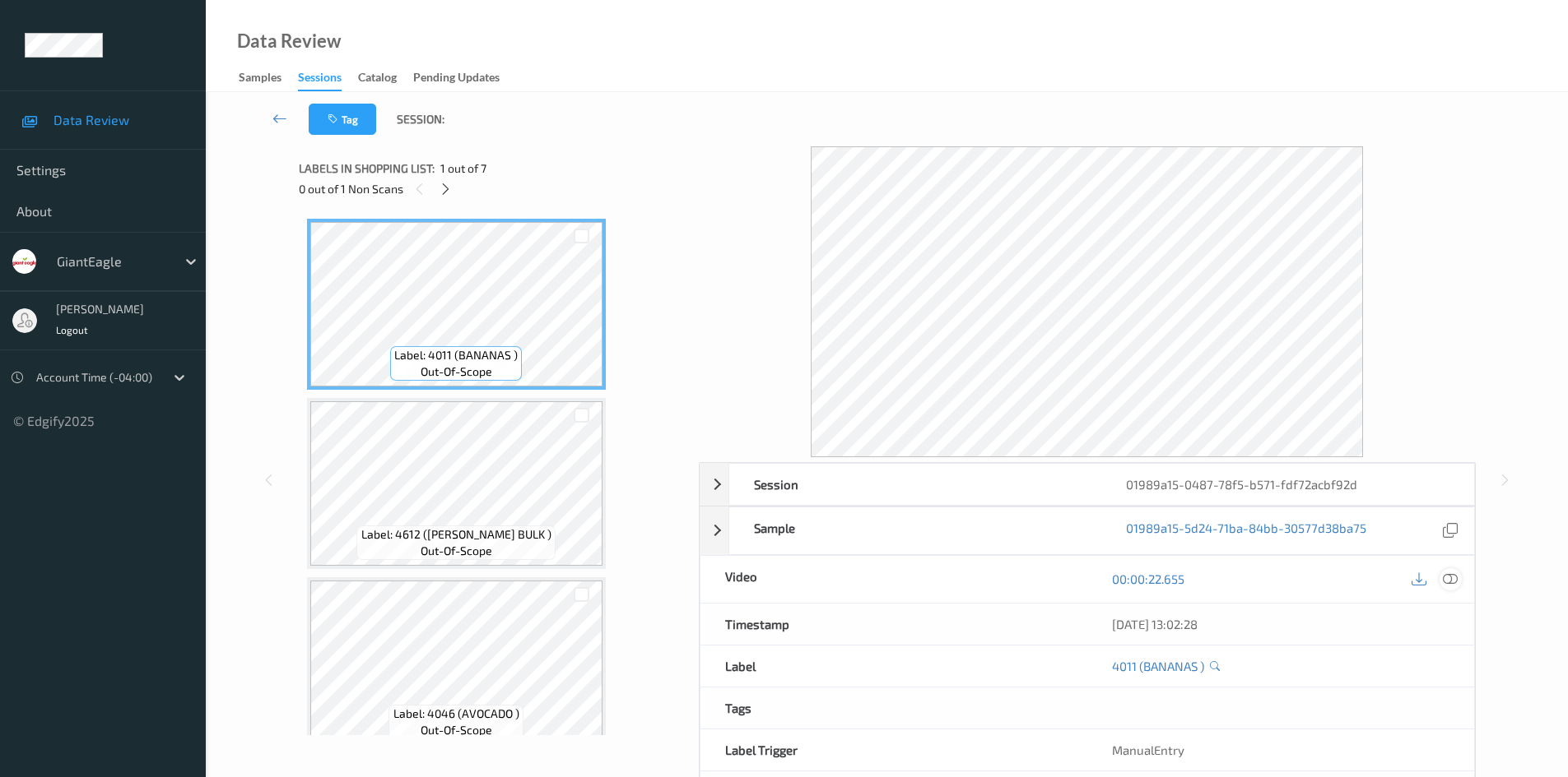
click at [1451, 571] on icon at bounding box center [1450, 579] width 15 height 15
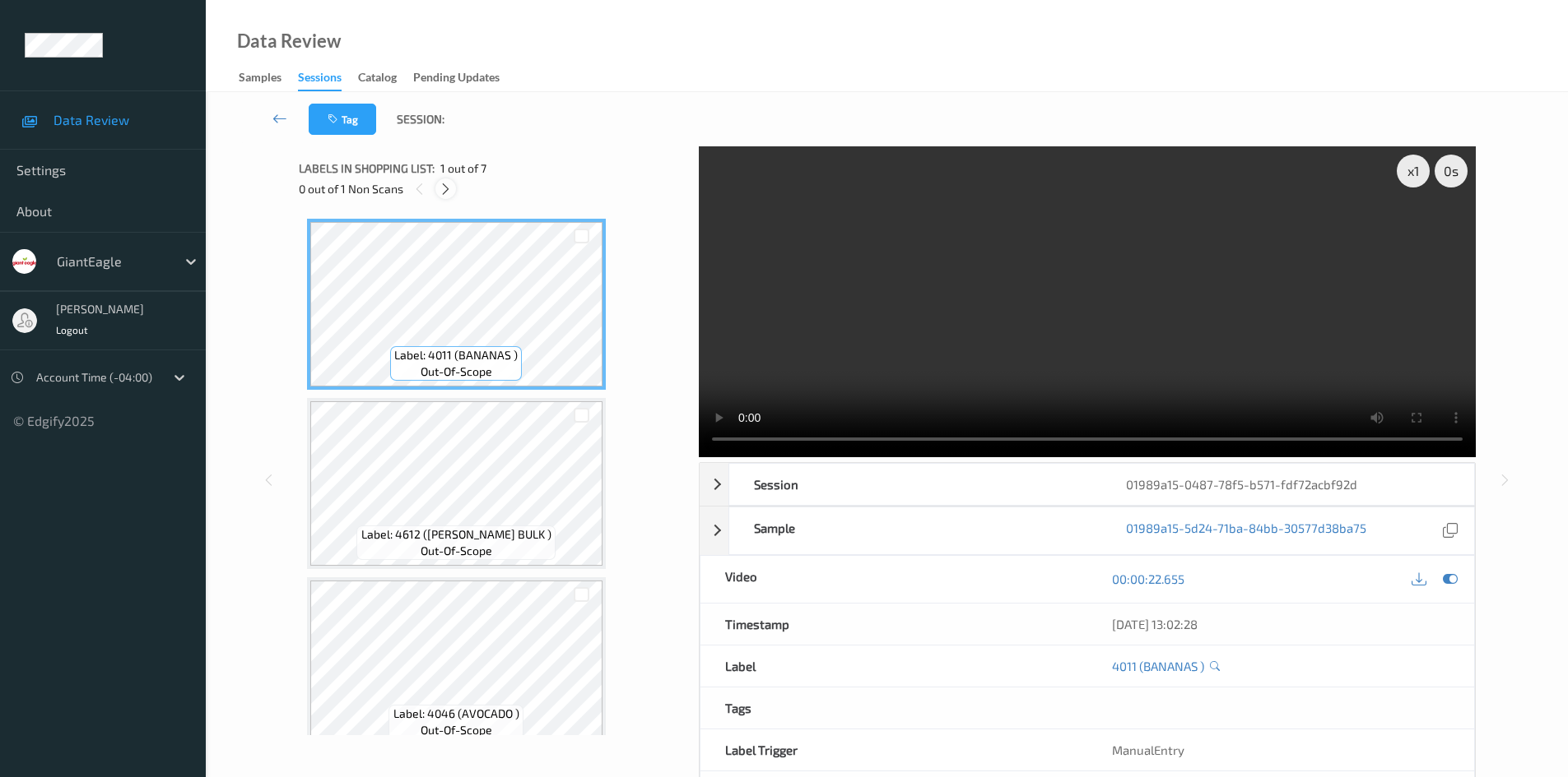
click at [452, 191] on icon at bounding box center [446, 189] width 14 height 15
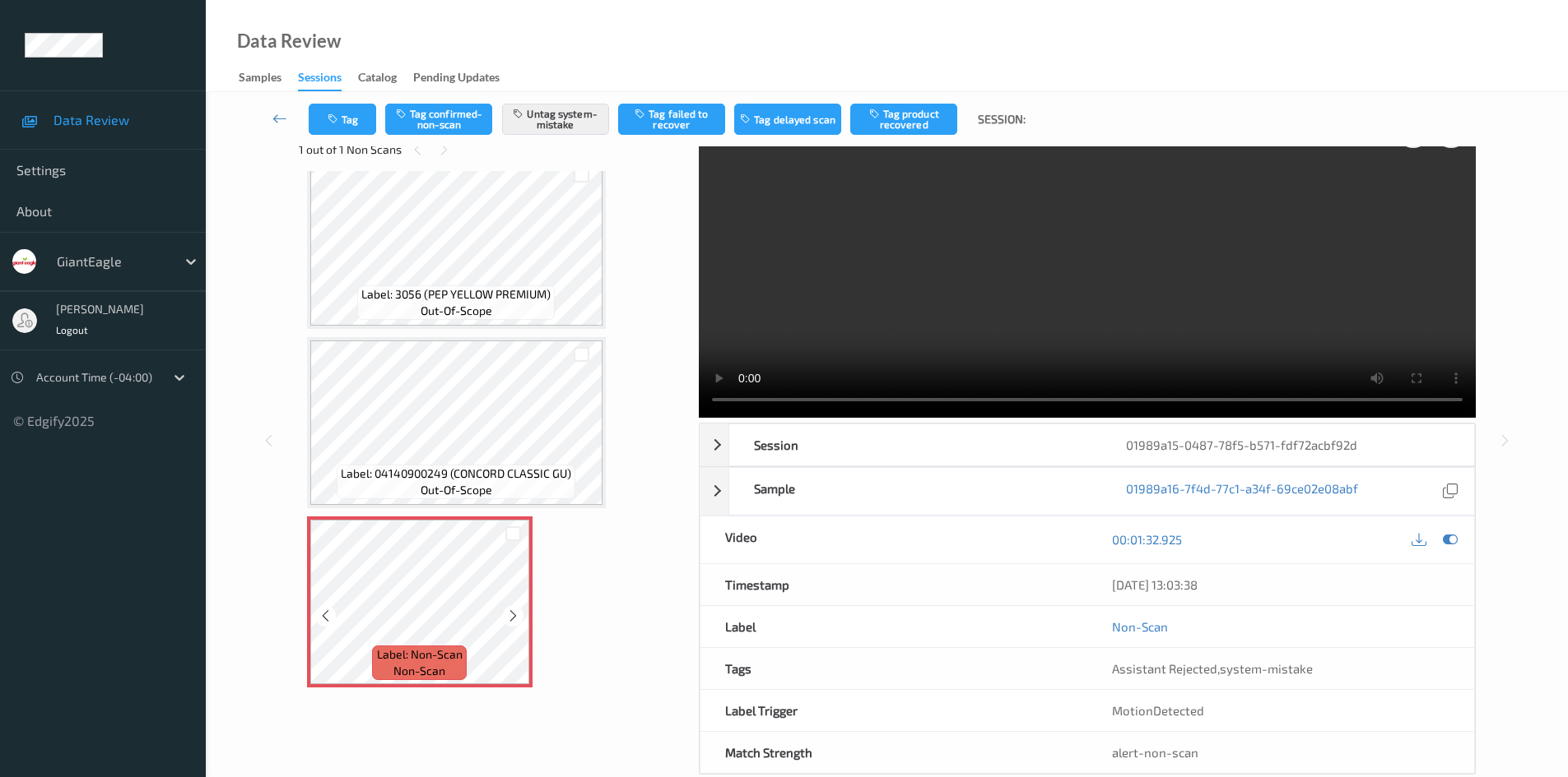
scroll to position [70, 0]
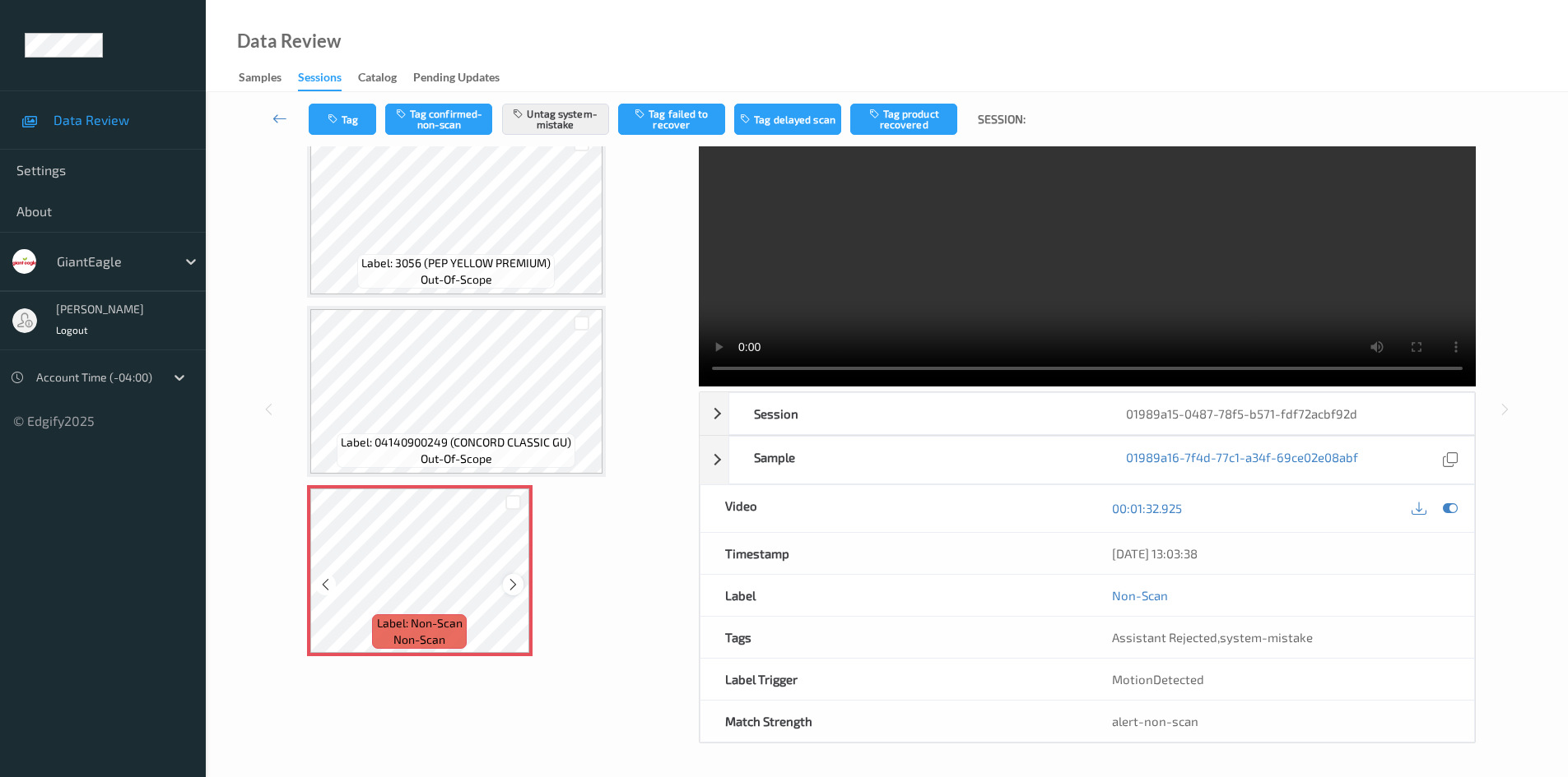
click at [512, 584] on icon at bounding box center [512, 585] width 14 height 15
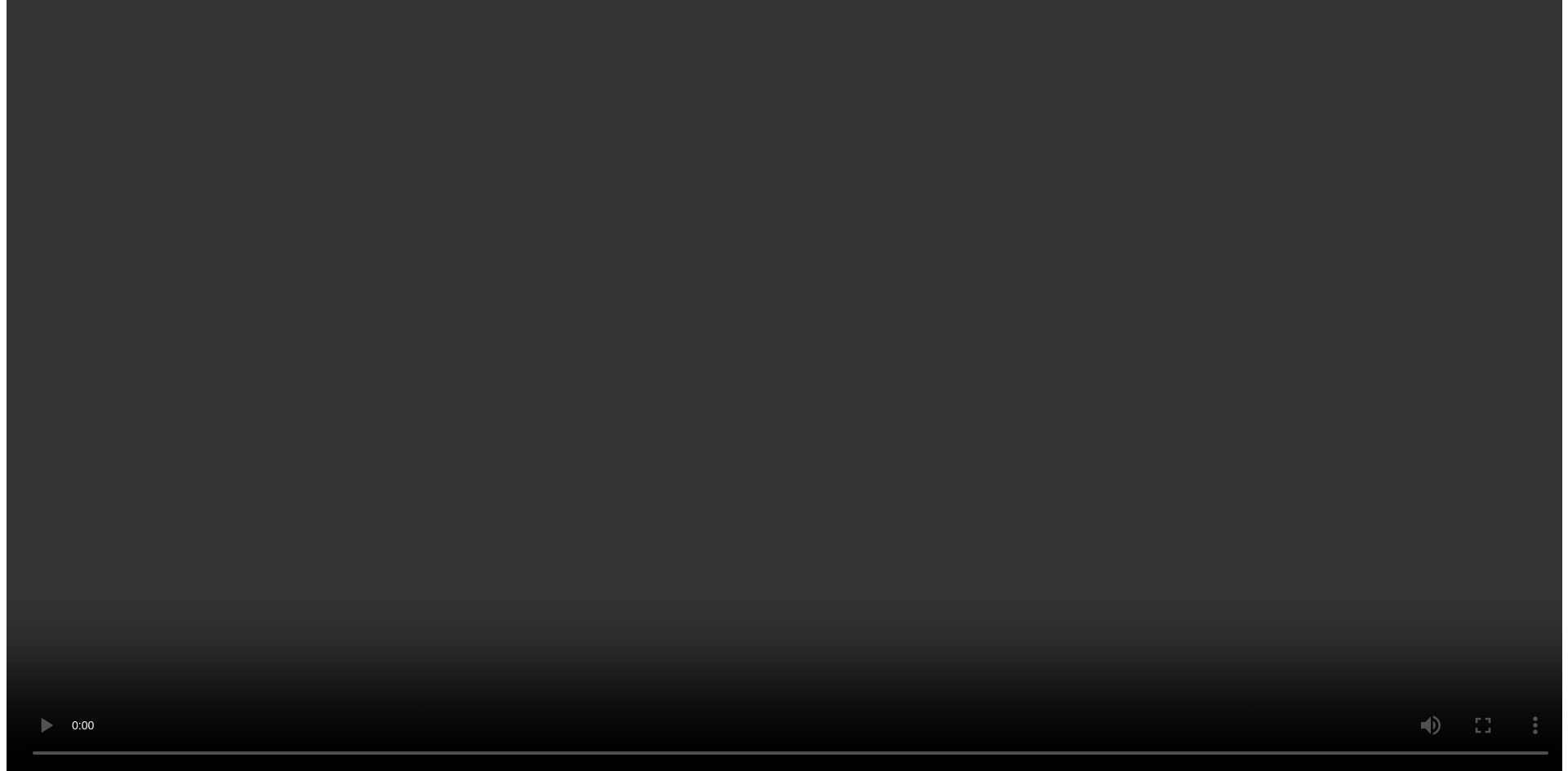
scroll to position [733, 0]
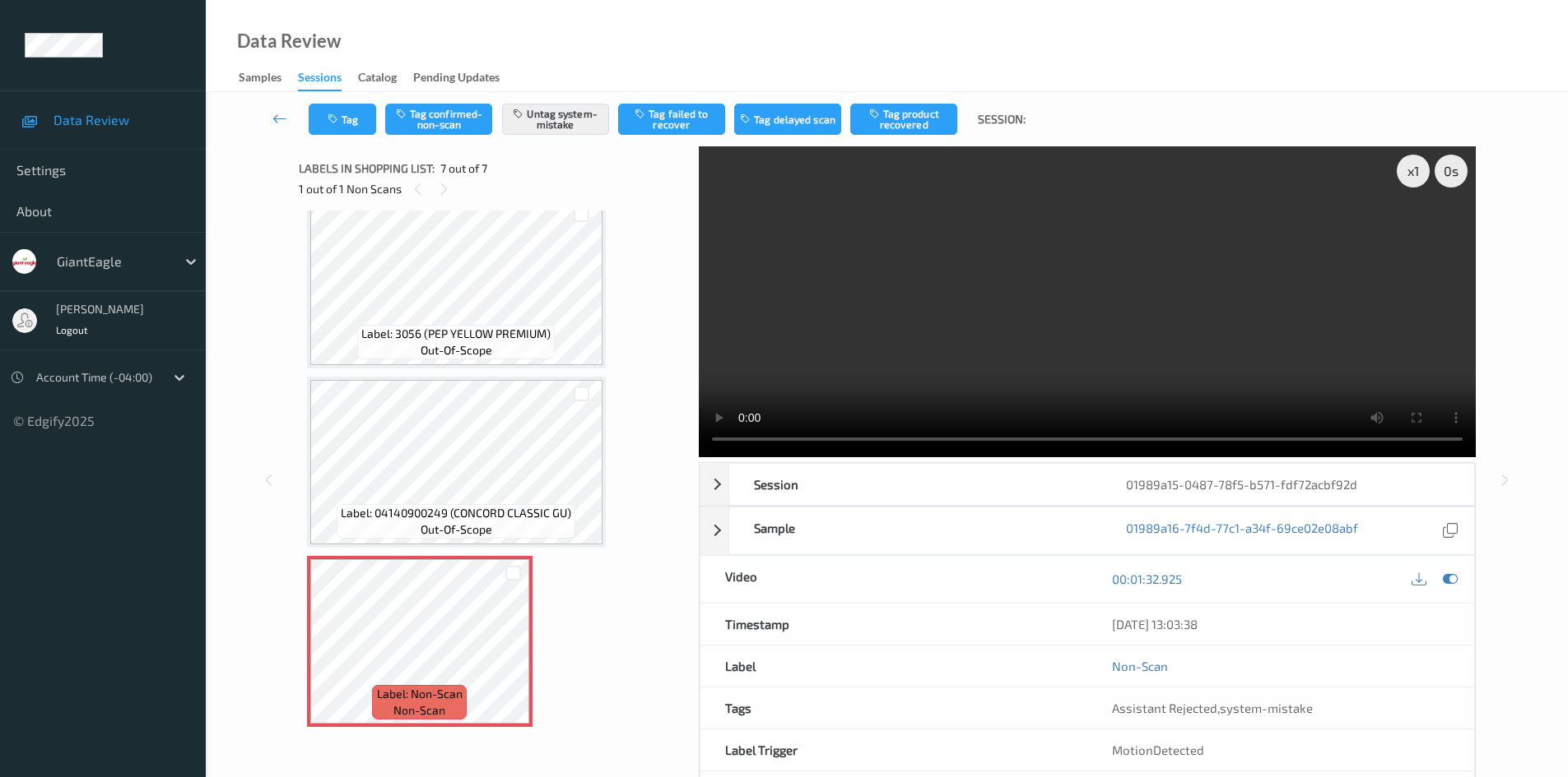
click at [348, 139] on div "Tag Tag confirmed-non-scan Untag system-mistake Tag failed to recover Tag delay…" at bounding box center [886, 119] width 1294 height 54
click at [354, 125] on button "Tag" at bounding box center [342, 118] width 68 height 31
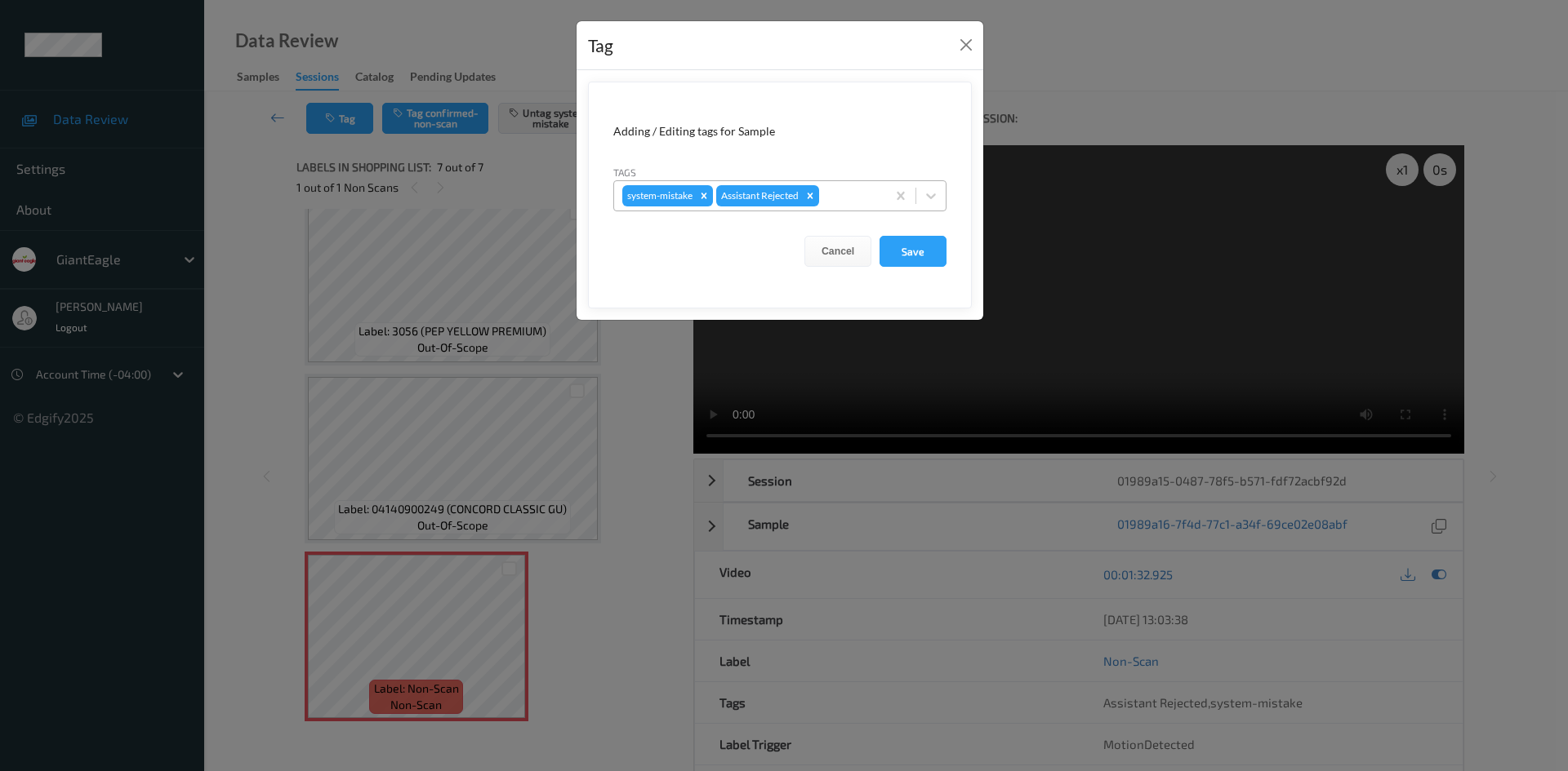
click at [846, 198] on div at bounding box center [851, 196] width 56 height 20
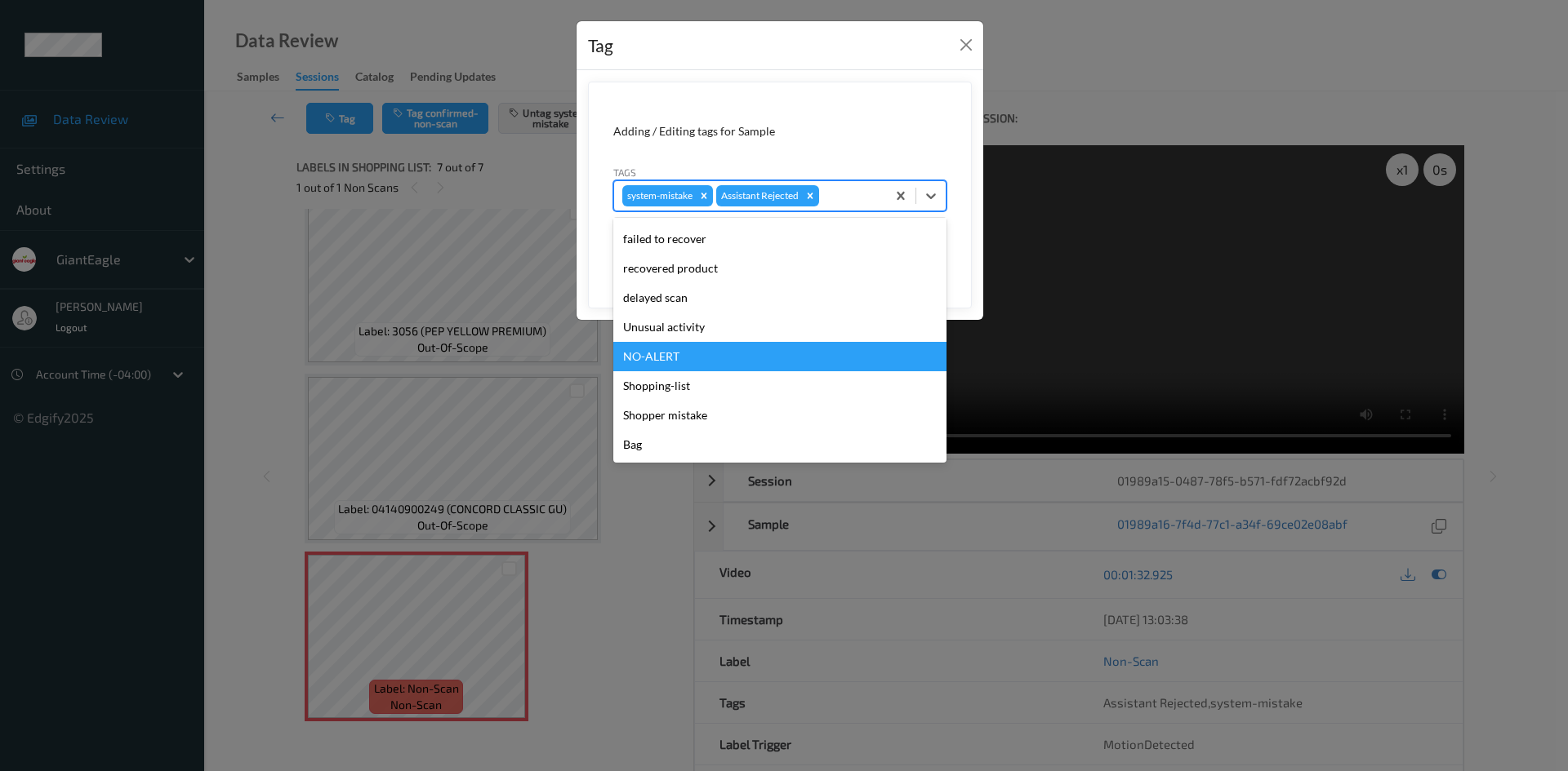
scroll to position [62, 0]
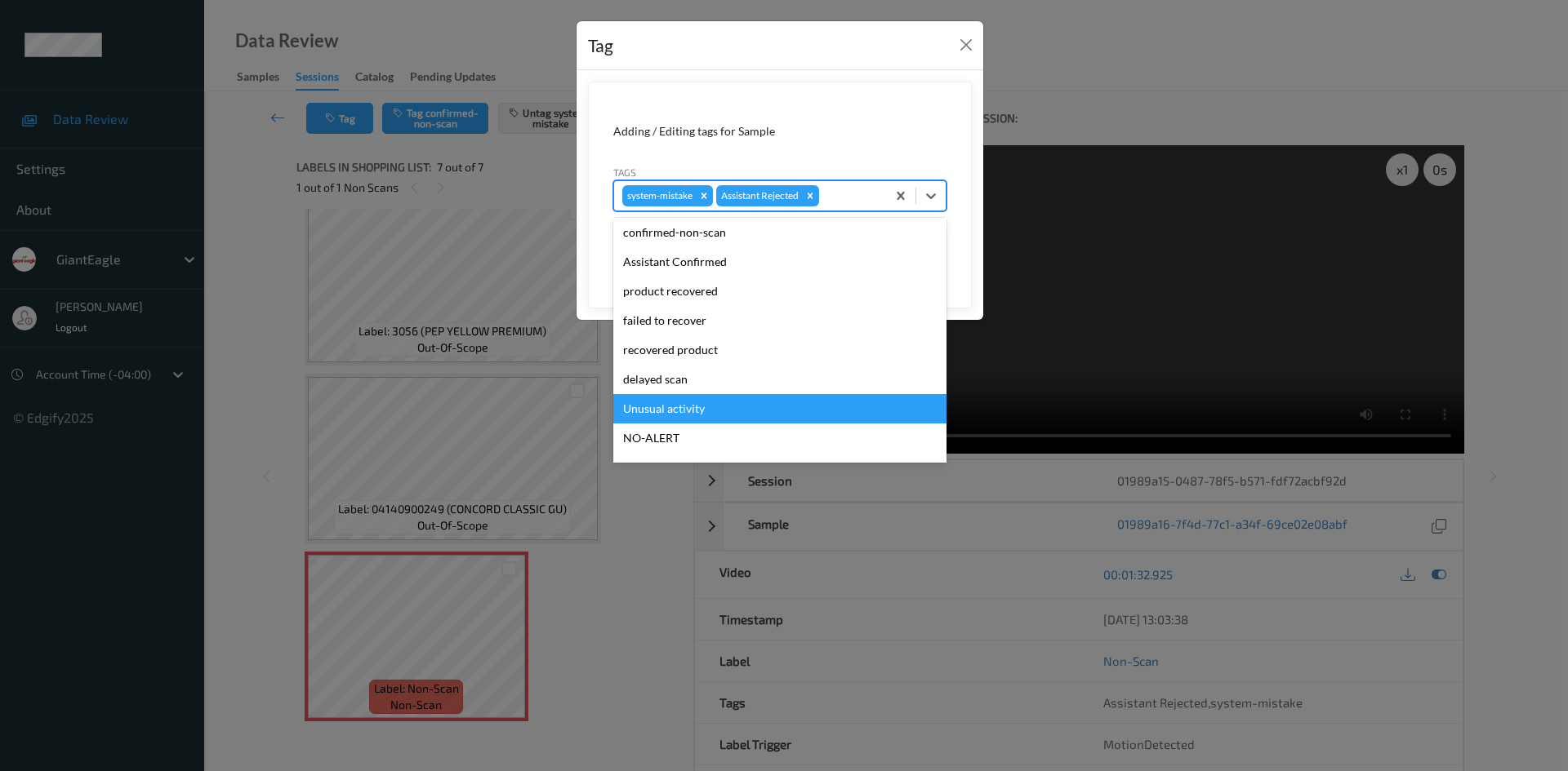
click at [737, 406] on div "Unusual activity" at bounding box center [779, 409] width 333 height 30
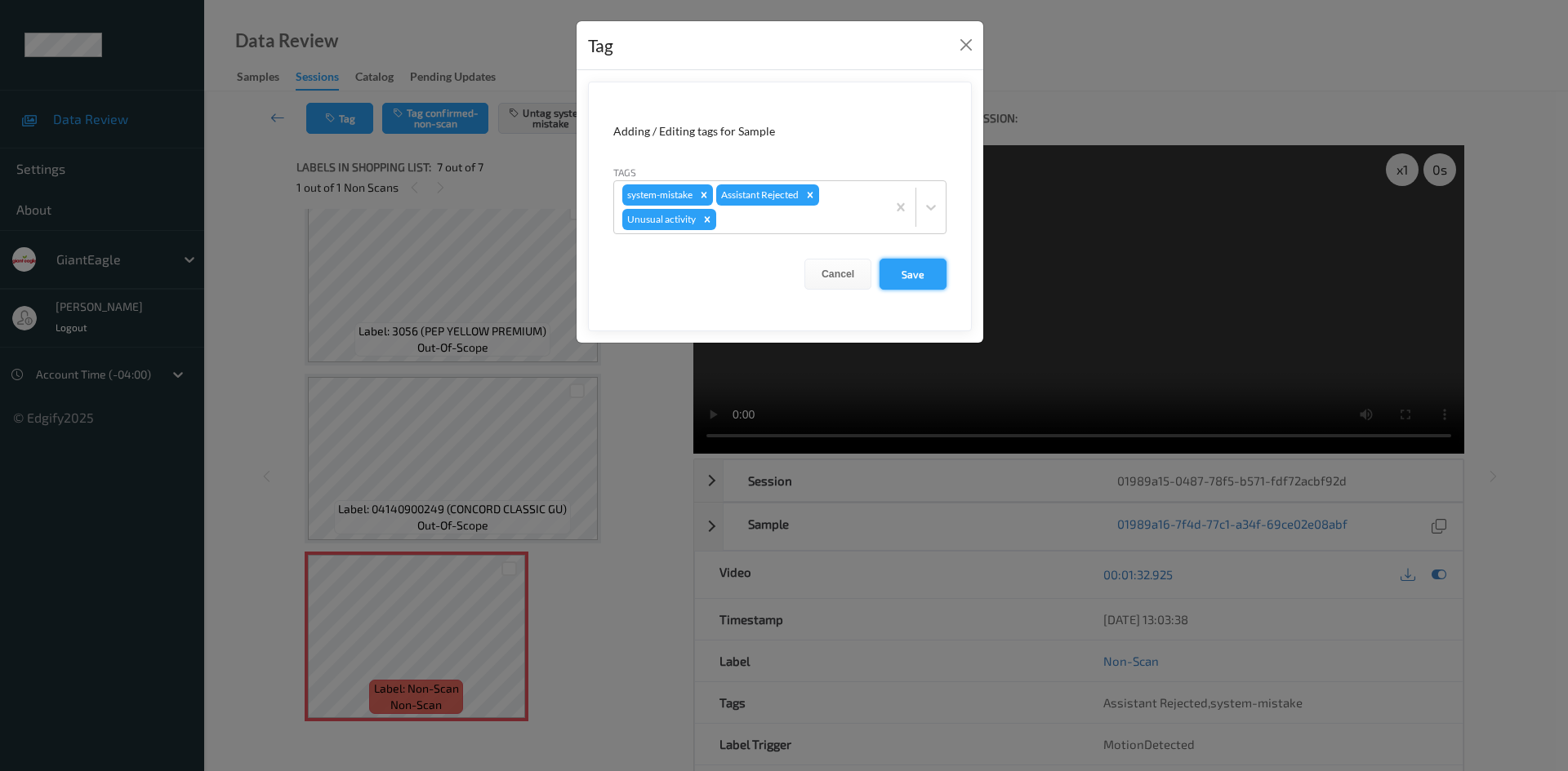
click at [922, 281] on button "Save" at bounding box center [913, 274] width 67 height 31
